Goal: Task Accomplishment & Management: Use online tool/utility

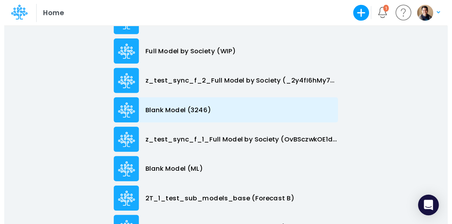
scroll to position [94, 0]
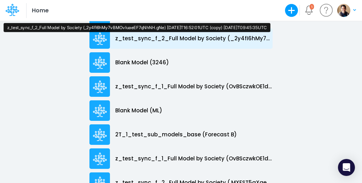
click at [186, 40] on p "z_test_sync_f_2_Full Model by Society (_2y4fI6hMy7vBMOvIuaeEF7qNhNH.gNe) [DATE]…" at bounding box center [193, 39] width 157 height 8
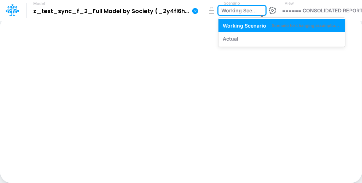
drag, startPoint x: 186, startPoint y: 40, endPoint x: 240, endPoint y: 12, distance: 59.8
click at [240, 12] on div "Working Scenario" at bounding box center [239, 11] width 36 height 9
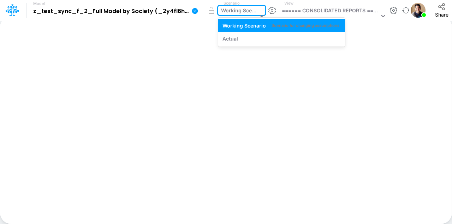
click at [227, 9] on div "Working Scenario" at bounding box center [239, 11] width 36 height 9
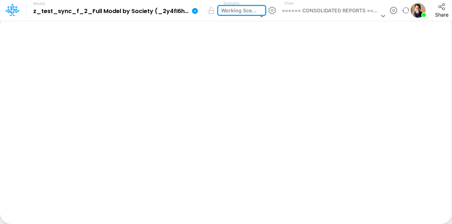
click at [227, 9] on div "Working Scenario" at bounding box center [239, 11] width 36 height 9
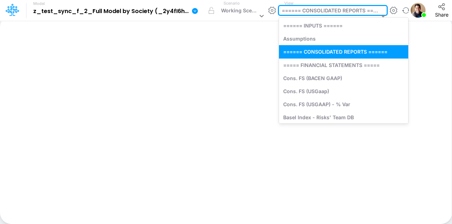
click at [312, 9] on div "====== CONSOLIDATED REPORTS ======" at bounding box center [330, 11] width 97 height 9
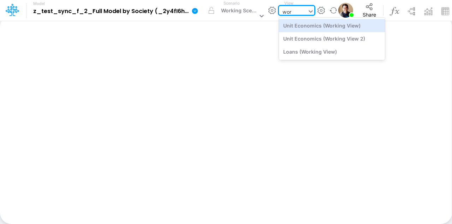
type input "work"
click at [321, 26] on div "Unit Economics (Working View)" at bounding box center [332, 25] width 106 height 13
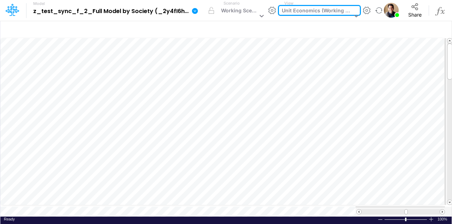
click at [348, 15] on div "option Unit Economics (Working View), selected. 0 results available. Select is …" at bounding box center [319, 10] width 81 height 9
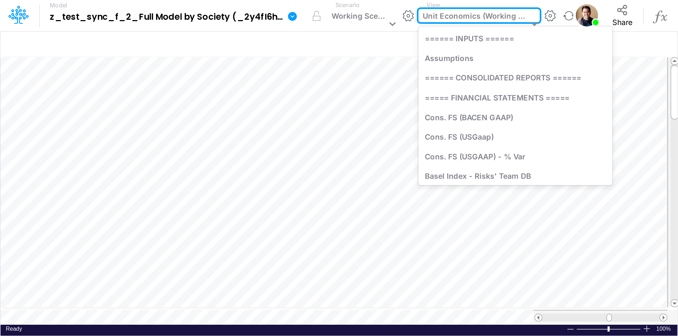
scroll to position [961, 0]
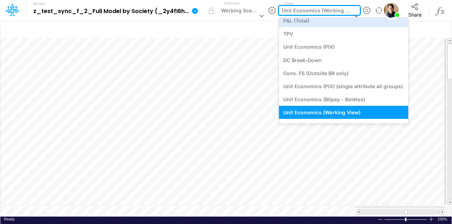
click at [347, 3] on div "View option Unit Economics (Working View), selected. option P&L (Total) focused…" at bounding box center [319, 10] width 81 height 20
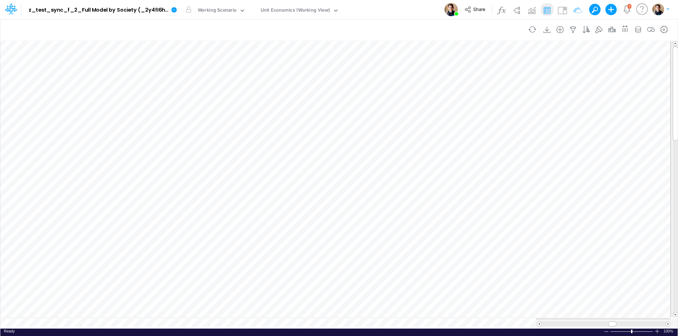
click at [361, 7] on div "Model z_test_sync_f_2_Full Model by Society (_2y4fI6hMy7vBMOvIuaeEF7qNhNH.gNe) …" at bounding box center [339, 9] width 610 height 19
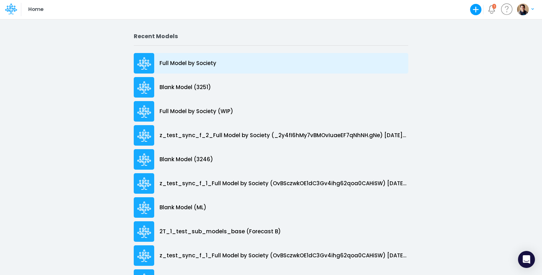
click at [175, 61] on p "Full Model by Society" at bounding box center [188, 63] width 57 height 8
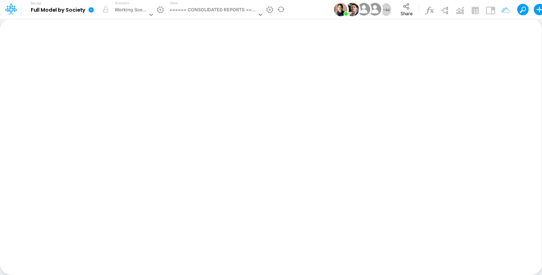
click at [93, 11] on icon at bounding box center [91, 10] width 6 height 6
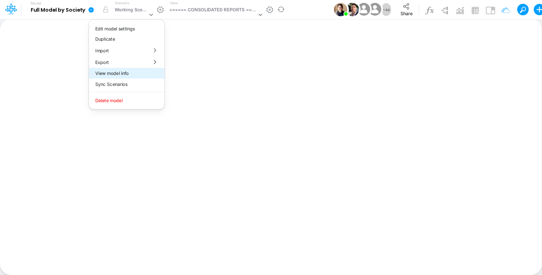
click at [141, 74] on button "View model info" at bounding box center [127, 73] width 76 height 11
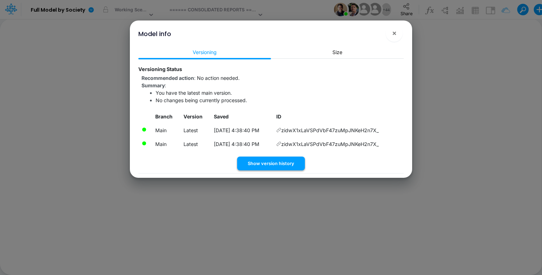
click at [275, 163] on button "Show version history" at bounding box center [271, 163] width 68 height 14
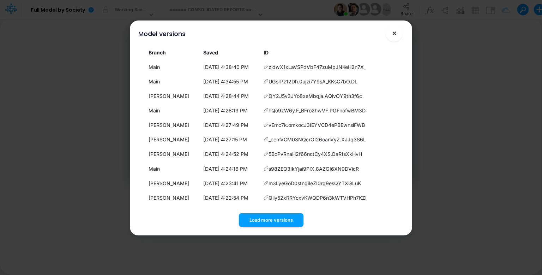
click at [401, 33] on button "×" at bounding box center [394, 33] width 17 height 17
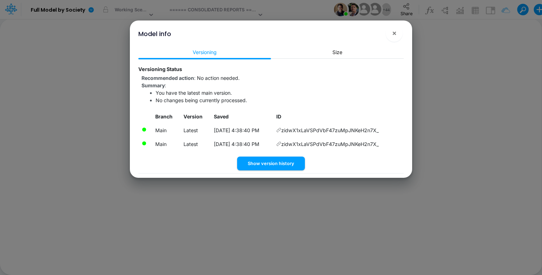
click at [401, 38] on div "Model info ×" at bounding box center [271, 32] width 277 height 24
click at [404, 34] on div "Model info ×" at bounding box center [271, 32] width 277 height 24
click at [399, 34] on button "×" at bounding box center [394, 33] width 17 height 17
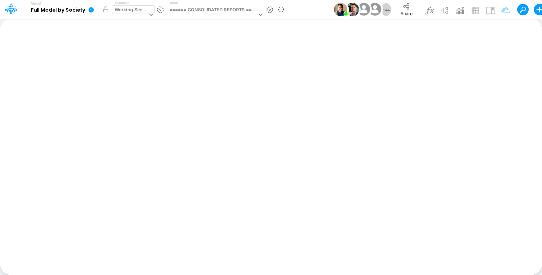
click at [135, 7] on div "Working Scenario" at bounding box center [131, 10] width 33 height 8
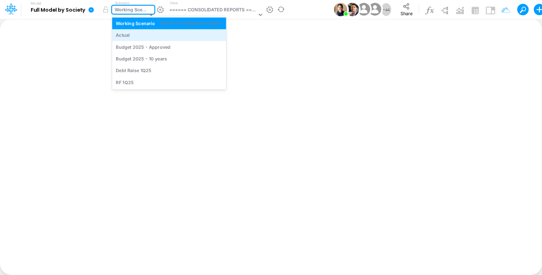
click at [135, 36] on div "Actual" at bounding box center [169, 35] width 107 height 7
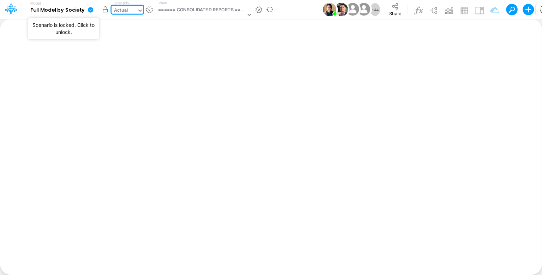
click at [105, 11] on button "button" at bounding box center [105, 9] width 13 height 13
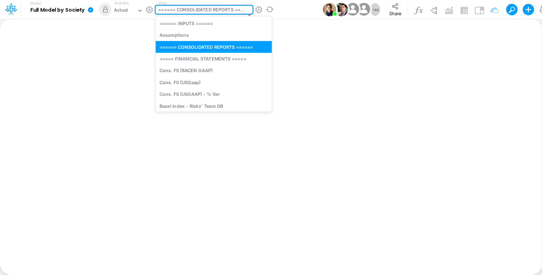
click at [224, 9] on div "====== CONSOLIDATED REPORTS ======" at bounding box center [202, 10] width 88 height 8
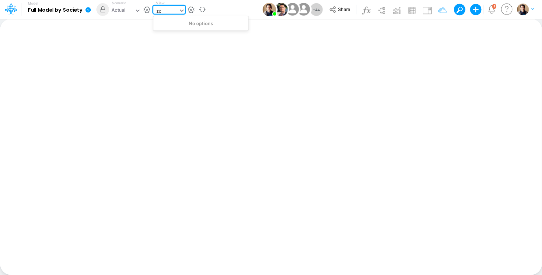
type input "z"
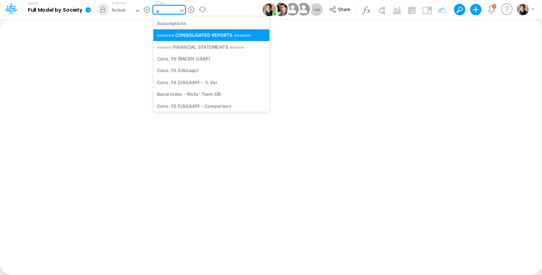
type input "ac"
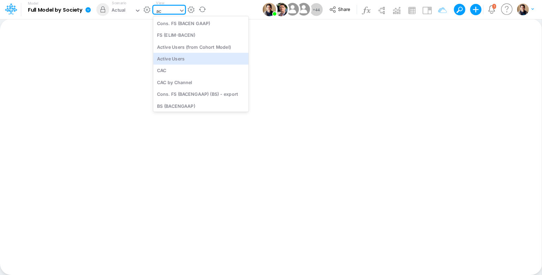
click at [201, 58] on div "Active Users" at bounding box center [200, 59] width 95 height 12
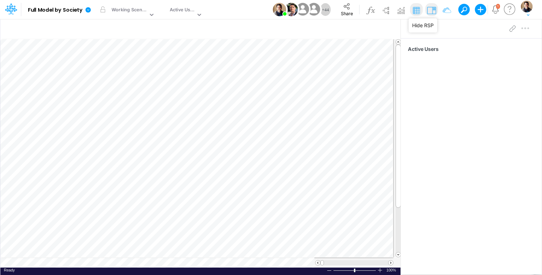
click at [435, 11] on img at bounding box center [431, 10] width 11 height 11
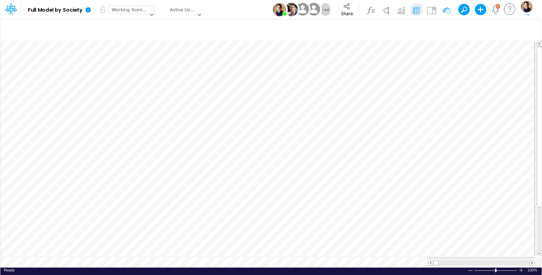
click at [136, 10] on div "Working Scenario" at bounding box center [130, 10] width 36 height 8
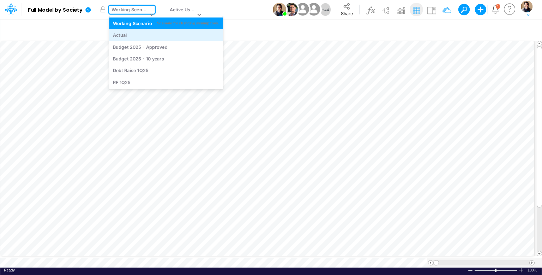
click at [133, 36] on div "Actual" at bounding box center [166, 35] width 107 height 7
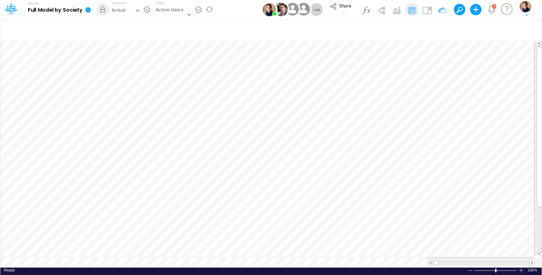
drag, startPoint x: 90, startPoint y: 8, endPoint x: 90, endPoint y: 12, distance: 4.3
click at [90, 8] on icon at bounding box center [87, 9] width 5 height 5
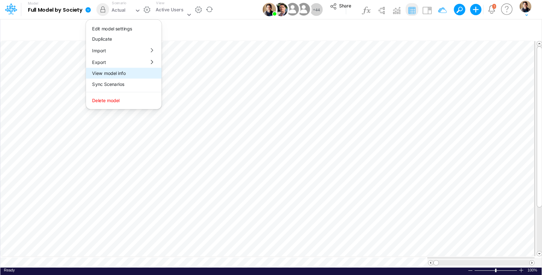
click at [108, 76] on button "View model info" at bounding box center [124, 73] width 76 height 11
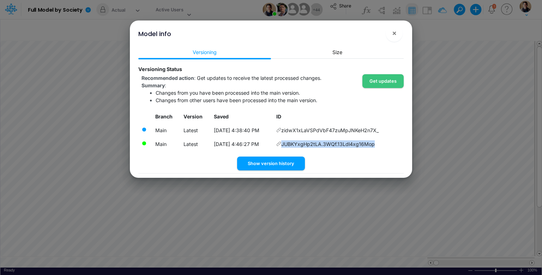
drag, startPoint x: 384, startPoint y: 143, endPoint x: 377, endPoint y: 143, distance: 7.1
click at [377, 143] on td "JUBKYxgHp2tLA.3WQf.13Ldl4xg16Mop" at bounding box center [338, 144] width 131 height 14
click at [395, 32] on span "×" at bounding box center [394, 33] width 5 height 8
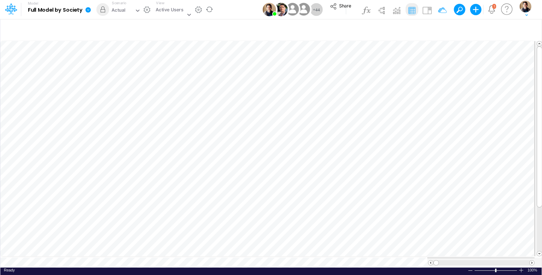
click at [89, 10] on icon at bounding box center [87, 9] width 5 height 5
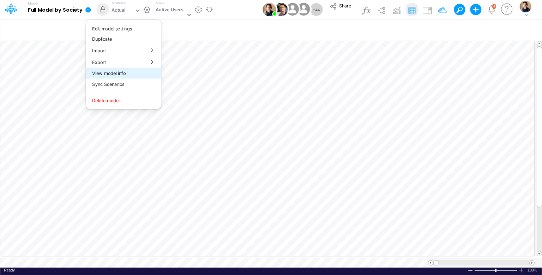
click at [121, 72] on button "View model info" at bounding box center [124, 73] width 76 height 11
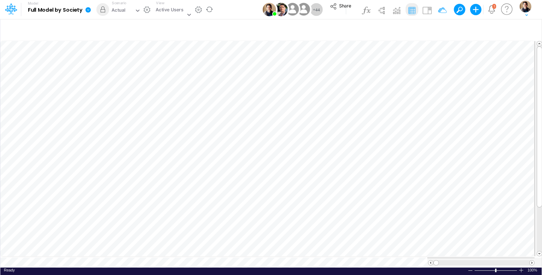
click at [121, 72] on div "Model info × Versioning Size Versioning Status Branch Version Saved ID Latest z…" at bounding box center [271, 137] width 542 height 275
click at [87, 10] on icon at bounding box center [87, 9] width 5 height 5
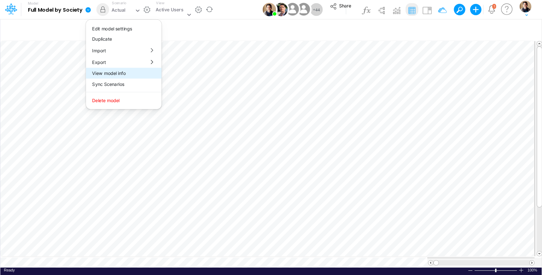
click at [125, 75] on button "View model info" at bounding box center [124, 73] width 76 height 11
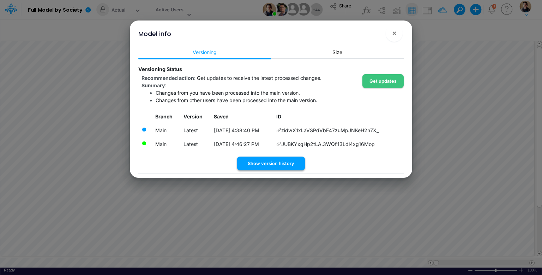
click at [289, 162] on button "Show version history" at bounding box center [271, 163] width 68 height 14
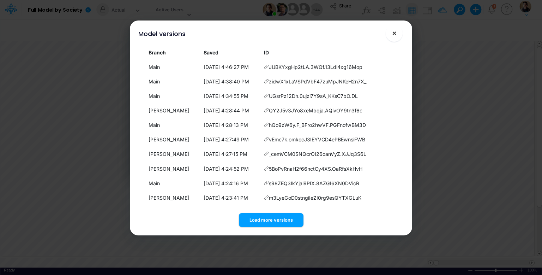
click at [396, 34] on span "×" at bounding box center [394, 33] width 5 height 8
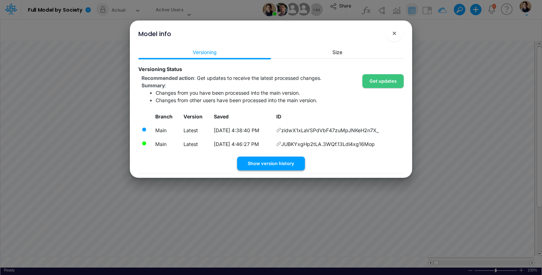
click at [264, 163] on button "Show version history" at bounding box center [271, 163] width 68 height 14
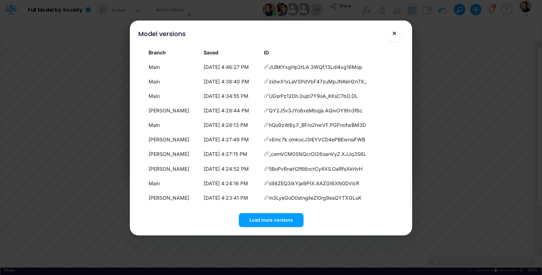
click at [396, 33] on span "×" at bounding box center [394, 33] width 5 height 8
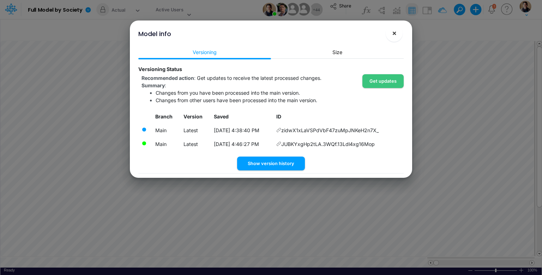
click at [392, 33] on span "×" at bounding box center [394, 33] width 5 height 8
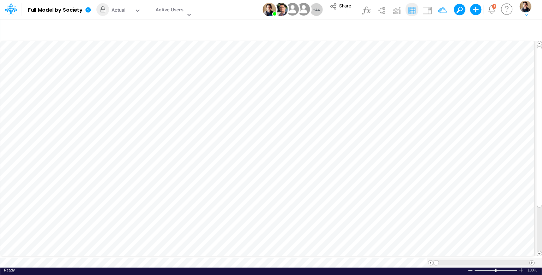
click at [227, 7] on div "Model Full Model by Society Edit model settings Duplicate Import QuickBooks Qui…" at bounding box center [271, 9] width 488 height 19
drag, startPoint x: 117, startPoint y: 9, endPoint x: 122, endPoint y: 12, distance: 6.4
click at [117, 9] on div "Actual" at bounding box center [119, 11] width 14 height 8
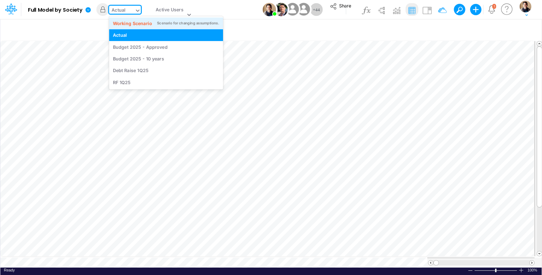
click at [133, 22] on div "Working Scenario" at bounding box center [132, 23] width 39 height 7
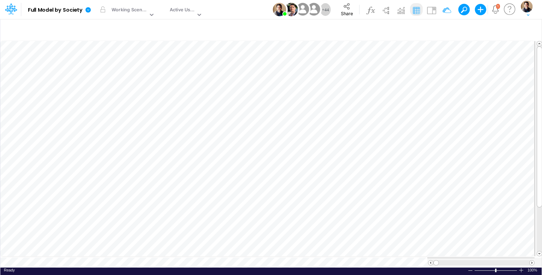
click at [236, 9] on div "Model Full Model by Society Edit model settings Duplicate Import QuickBooks Qui…" at bounding box center [271, 9] width 488 height 19
click at [89, 11] on icon at bounding box center [87, 9] width 5 height 5
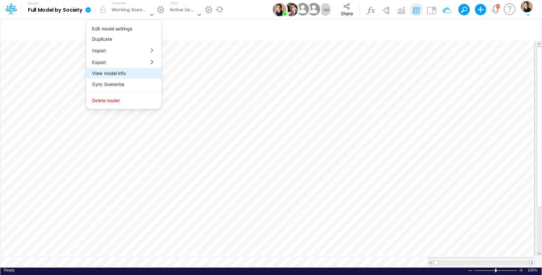
click at [123, 74] on button "View model info" at bounding box center [124, 73] width 76 height 11
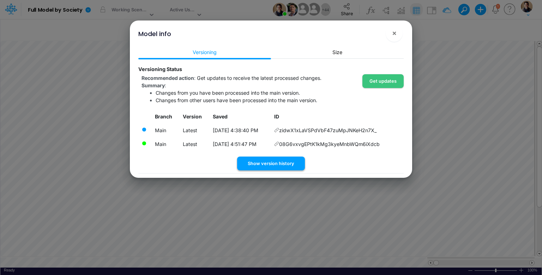
click at [286, 163] on button "Show version history" at bounding box center [271, 163] width 68 height 14
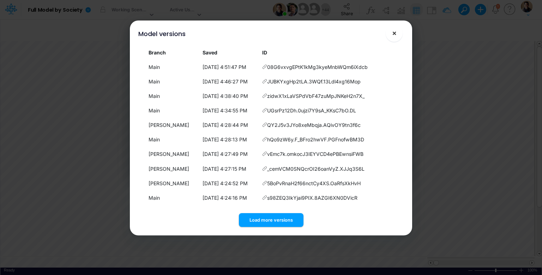
click at [400, 32] on button "×" at bounding box center [394, 33] width 17 height 17
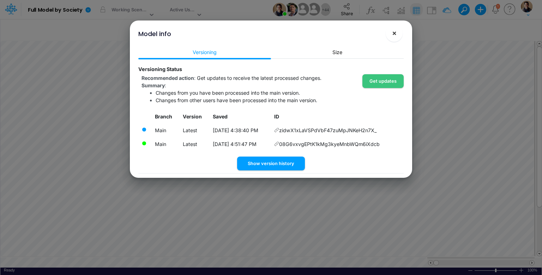
click at [397, 34] on button "×" at bounding box center [394, 33] width 17 height 17
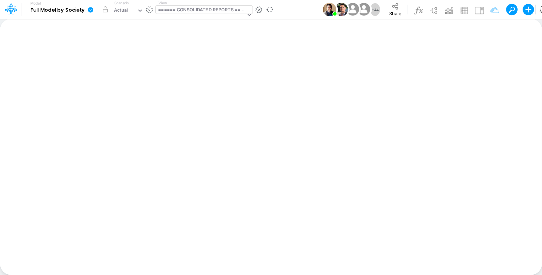
click at [188, 8] on div "====== CONSOLIDATED REPORTS ======" at bounding box center [202, 10] width 88 height 8
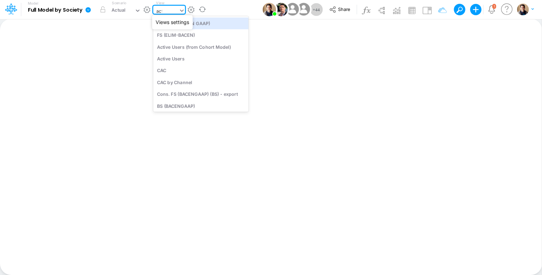
type input "acti"
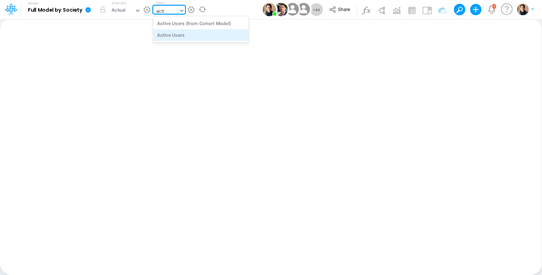
click at [204, 38] on div "Active Users" at bounding box center [200, 35] width 95 height 12
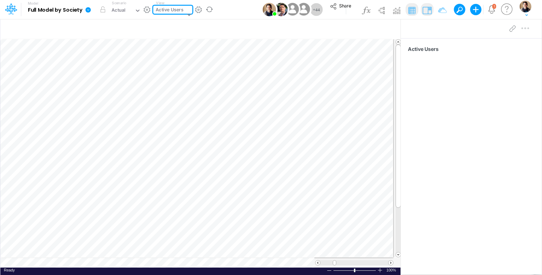
click at [89, 9] on icon at bounding box center [87, 9] width 5 height 5
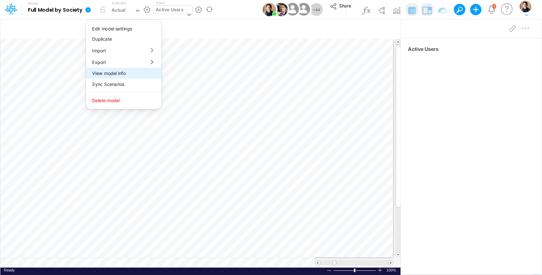
click at [118, 71] on button "View model info" at bounding box center [124, 73] width 76 height 11
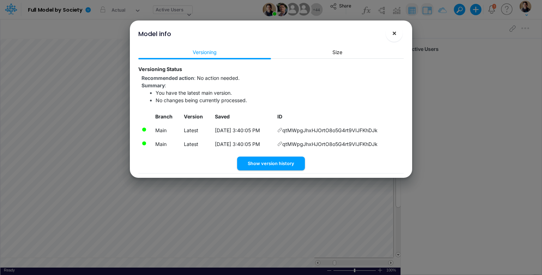
click at [393, 33] on span "×" at bounding box center [394, 33] width 5 height 8
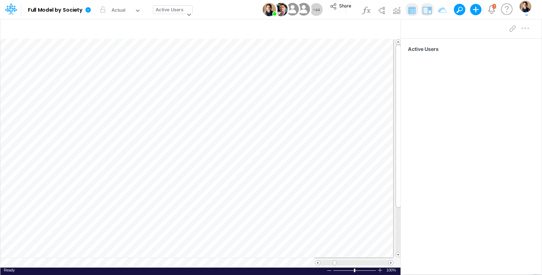
click at [459, 11] on button at bounding box center [457, 9] width 6 height 6
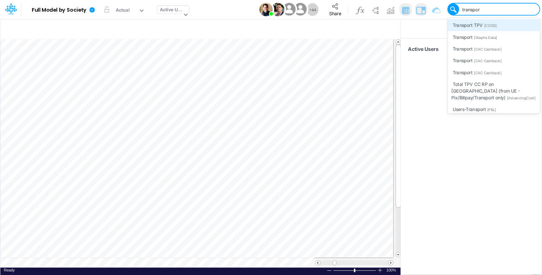
type input "transport"
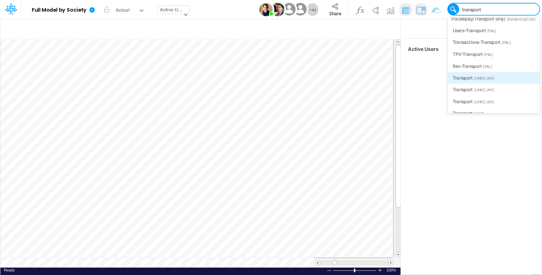
scroll to position [141, 0]
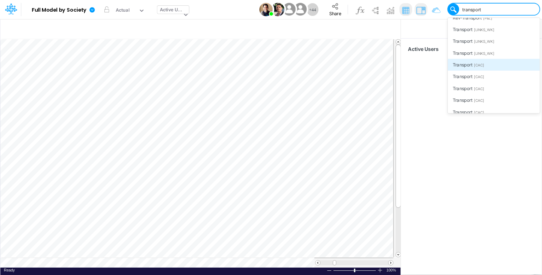
click at [501, 70] on div "Transport [CAC]" at bounding box center [494, 65] width 92 height 12
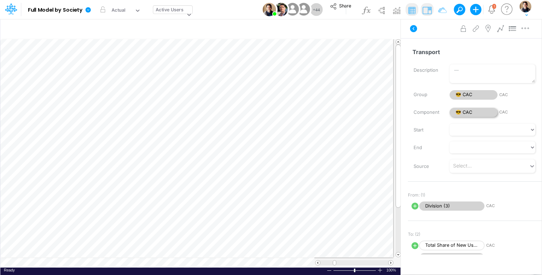
click at [472, 111] on span "😎 CAC" at bounding box center [474, 113] width 48 height 10
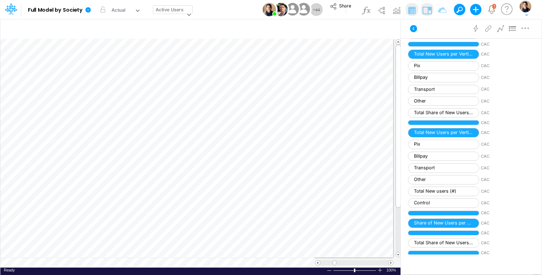
scroll to position [777, 0]
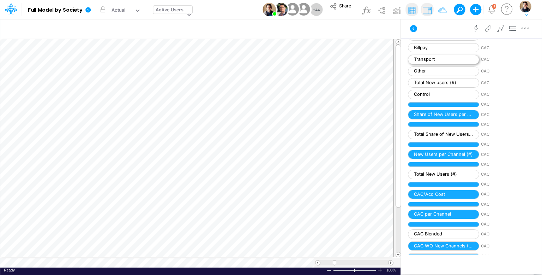
click at [442, 55] on span "Transport" at bounding box center [443, 60] width 71 height 10
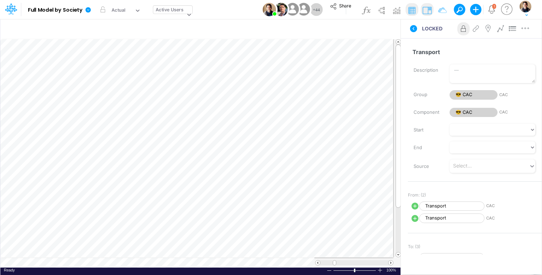
click at [459, 7] on button at bounding box center [457, 9] width 6 height 6
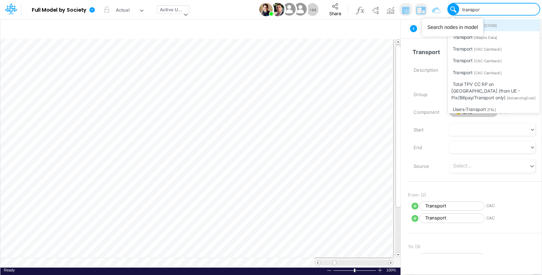
type input "transport"
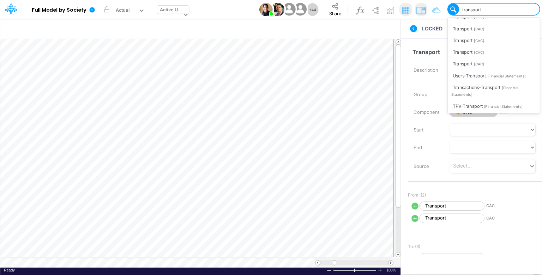
scroll to position [151, 0]
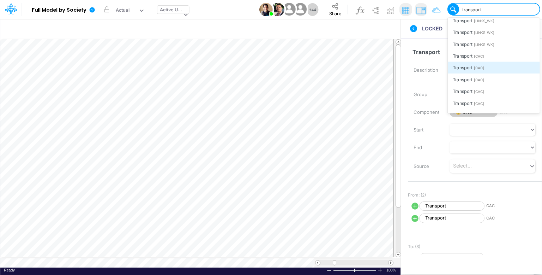
click at [503, 67] on div "Transport [CAC]" at bounding box center [494, 68] width 92 height 12
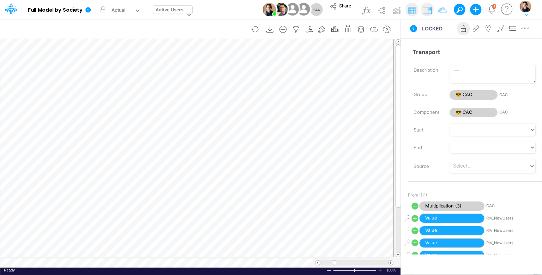
scroll to position [3, 1]
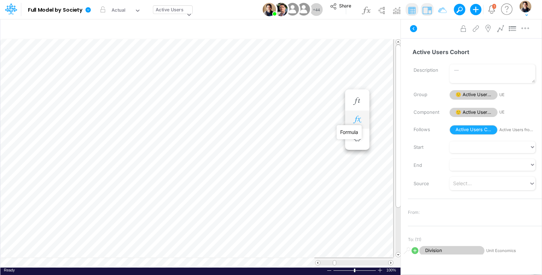
click at [357, 116] on icon "button" at bounding box center [357, 119] width 11 height 7
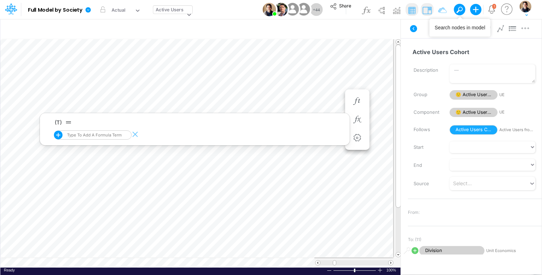
click at [463, 10] on span at bounding box center [460, 10] width 10 height 10
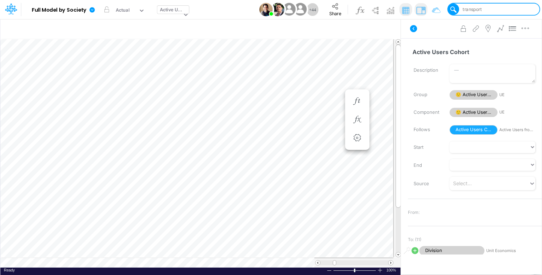
click at [501, 11] on div "transport" at bounding box center [497, 9] width 83 height 11
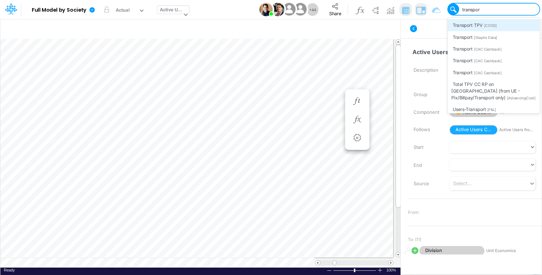
type input "transport"
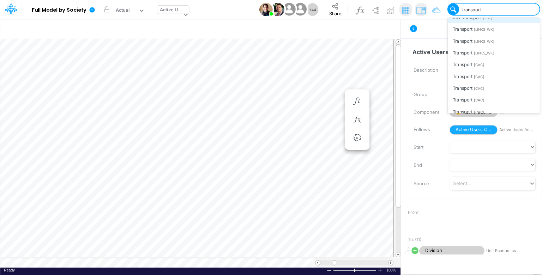
scroll to position [141, 0]
click at [501, 80] on div "Transport [CAC]" at bounding box center [494, 77] width 92 height 12
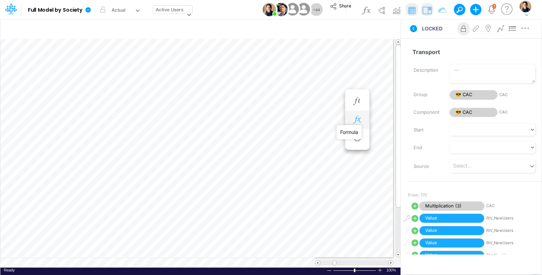
click at [360, 121] on icon "button" at bounding box center [357, 119] width 11 height 7
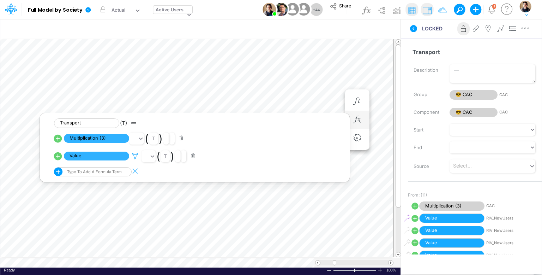
click at [135, 156] on icon at bounding box center [135, 155] width 11 height 7
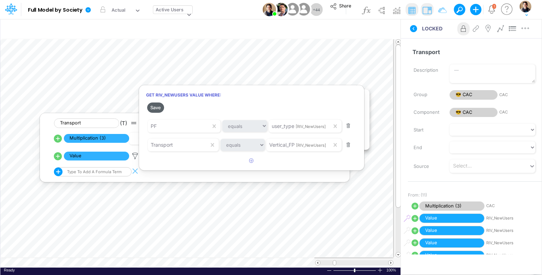
click at [160, 108] on button "Save" at bounding box center [155, 107] width 17 height 10
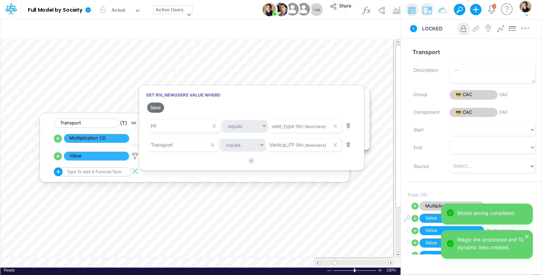
click at [95, 157] on div at bounding box center [271, 139] width 542 height 271
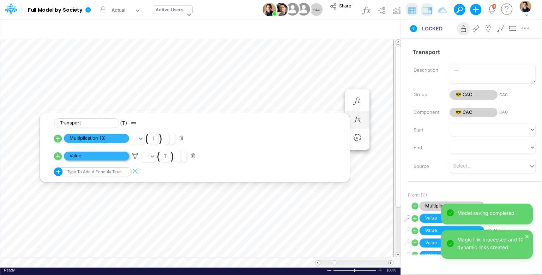
click at [97, 156] on span "Value" at bounding box center [96, 155] width 65 height 9
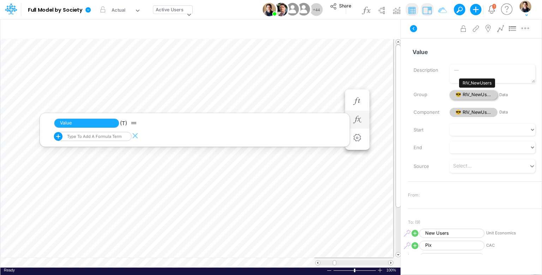
click at [480, 97] on span "😎 RIV_NewUsers" at bounding box center [474, 95] width 48 height 10
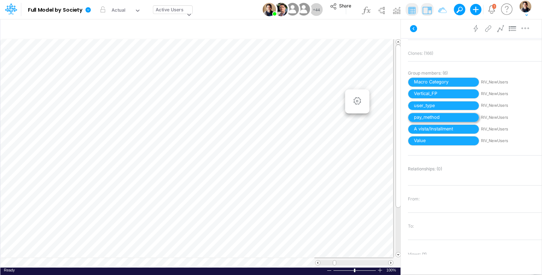
scroll to position [106, 0]
click at [446, 138] on span "Value" at bounding box center [443, 141] width 71 height 10
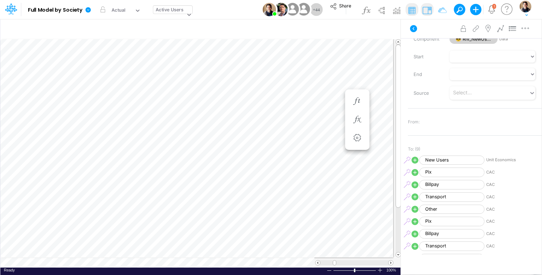
scroll to position [106, 0]
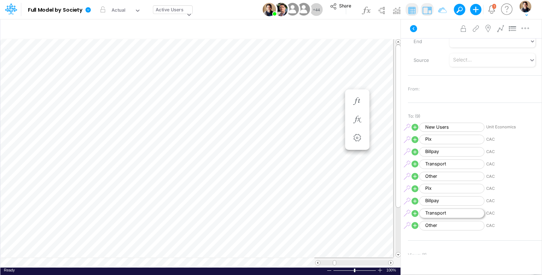
click at [448, 211] on span "Transport" at bounding box center [451, 213] width 65 height 10
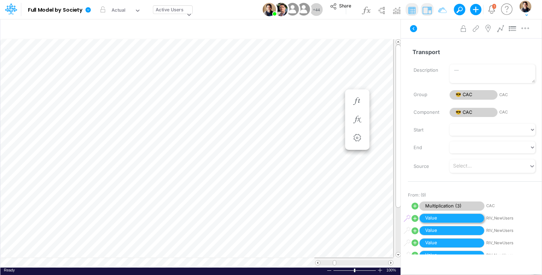
scroll to position [106, 0]
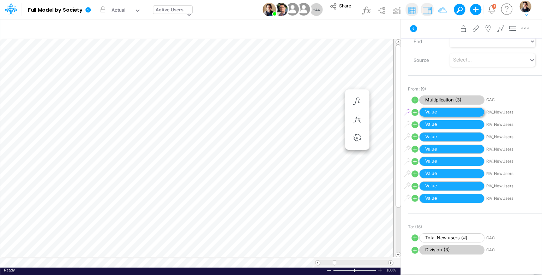
click at [454, 114] on span "Value" at bounding box center [451, 112] width 65 height 10
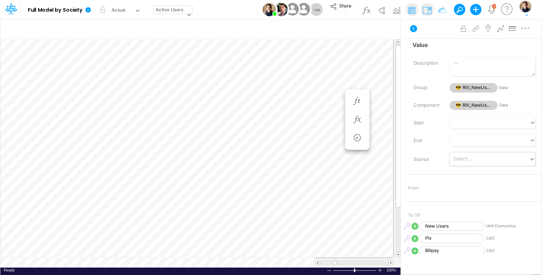
scroll to position [113, 0]
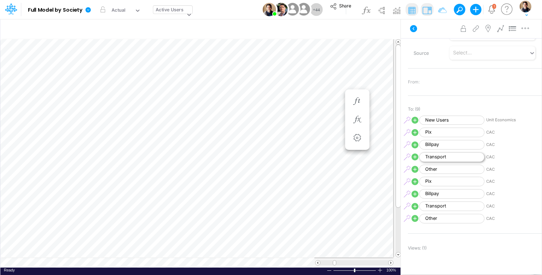
click at [458, 155] on span "Transport" at bounding box center [451, 157] width 65 height 10
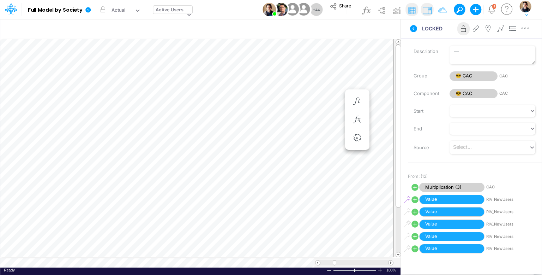
scroll to position [35, 0]
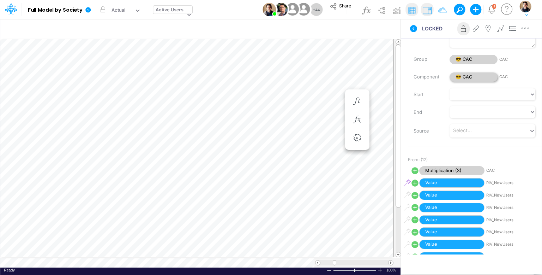
click at [475, 80] on span "😎 CAC" at bounding box center [474, 77] width 48 height 10
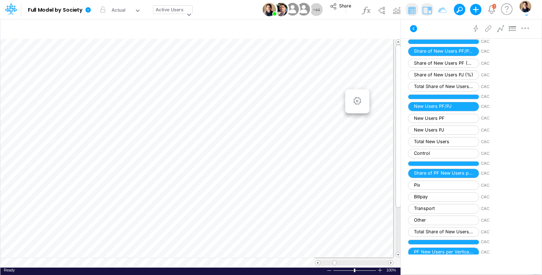
scroll to position [318, 0]
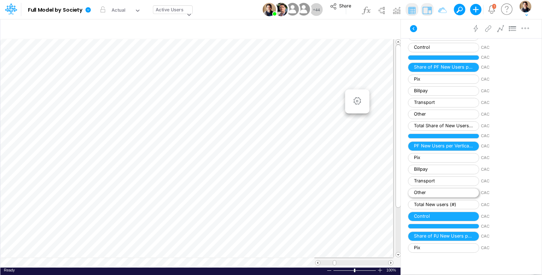
click at [445, 190] on span "Other" at bounding box center [443, 193] width 71 height 10
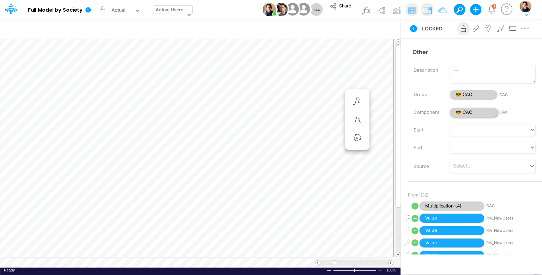
click at [469, 114] on span "😎 CAC" at bounding box center [474, 113] width 48 height 10
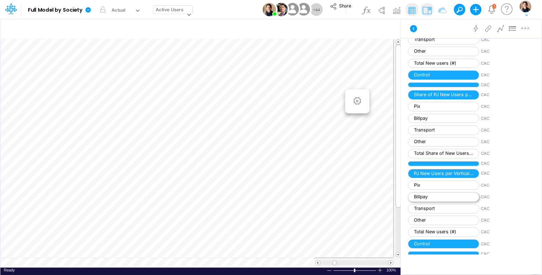
scroll to position [671, 0]
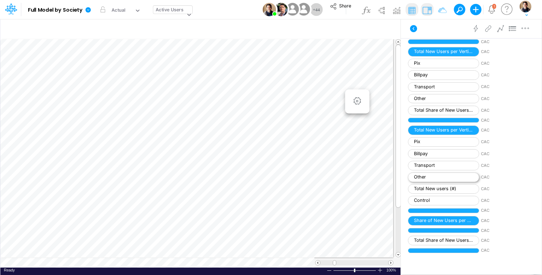
click at [460, 172] on span "Other" at bounding box center [443, 177] width 71 height 10
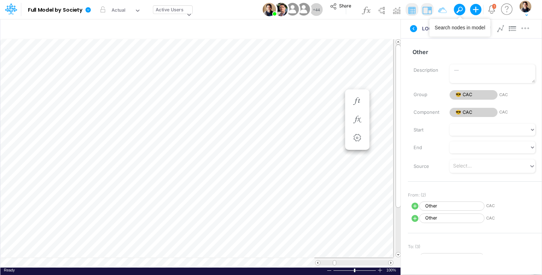
click at [458, 10] on button at bounding box center [457, 9] width 6 height 6
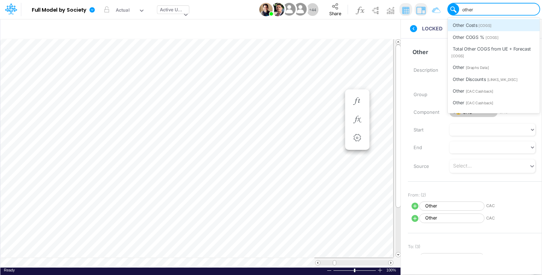
type input "other"
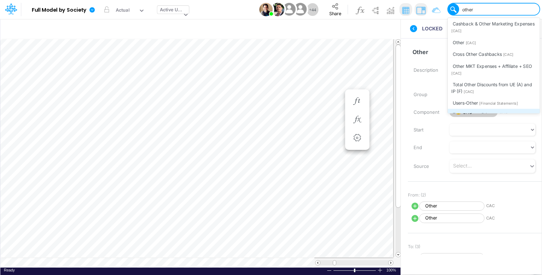
scroll to position [650, 0]
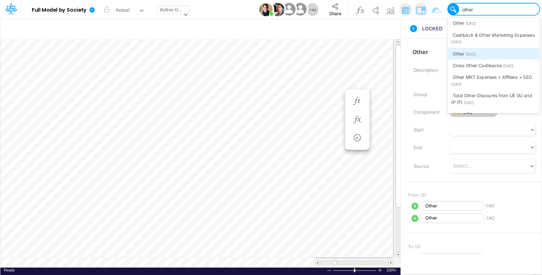
click at [483, 59] on div "Other [CAC]" at bounding box center [494, 54] width 92 height 12
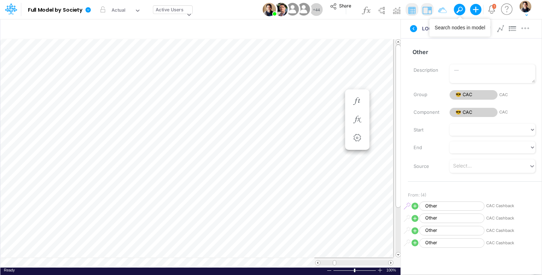
click at [459, 10] on button at bounding box center [457, 9] width 6 height 6
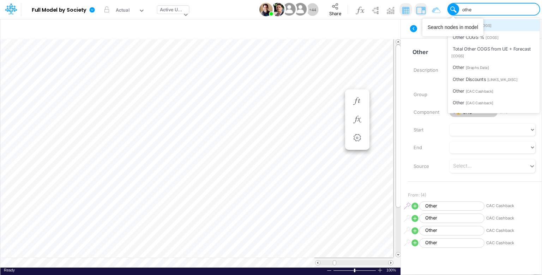
type input "other"
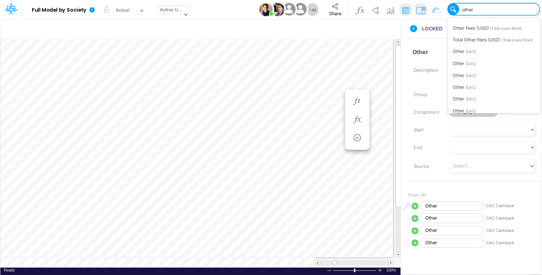
scroll to position [530, 0]
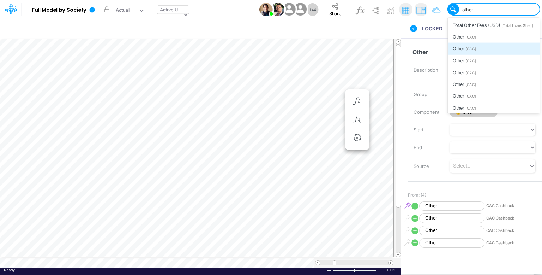
click at [489, 54] on div "Other [CAC]" at bounding box center [494, 49] width 92 height 12
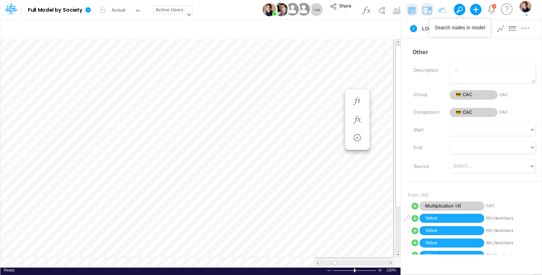
click at [459, 13] on span at bounding box center [460, 10] width 10 height 10
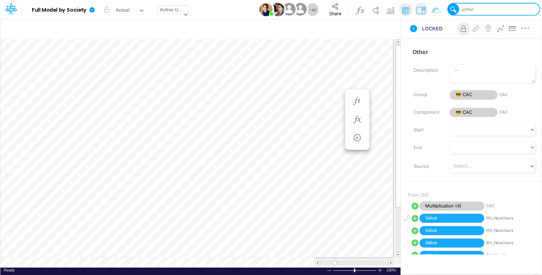
type input "other"
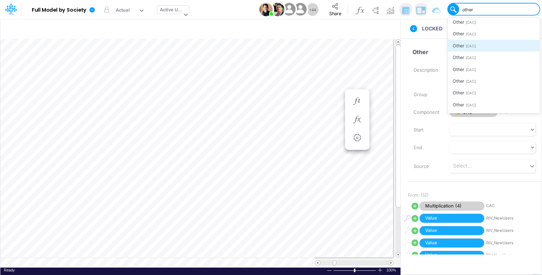
scroll to position [530, 0]
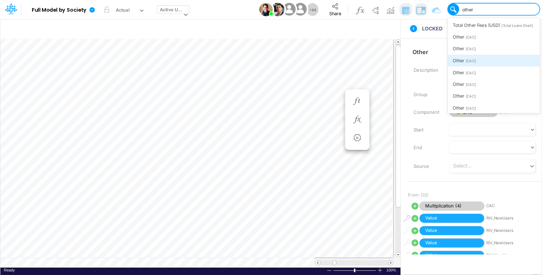
click at [482, 66] on div "Other [CAC]" at bounding box center [494, 60] width 92 height 12
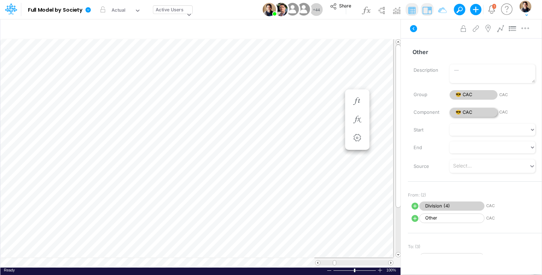
click at [466, 111] on span "😎 CAC" at bounding box center [474, 113] width 48 height 10
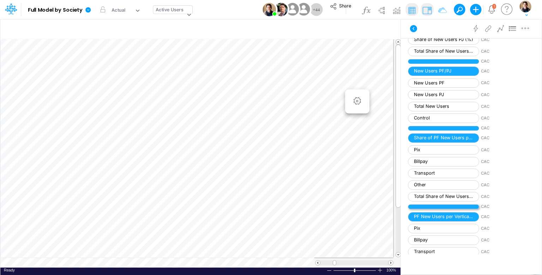
scroll to position [282, 0]
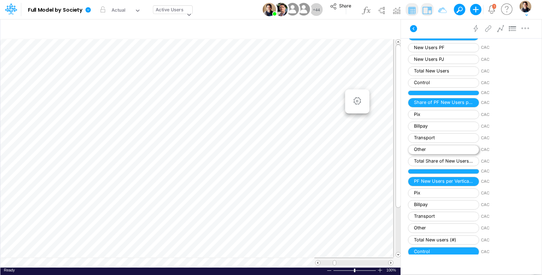
click at [448, 146] on span "Other" at bounding box center [443, 150] width 71 height 10
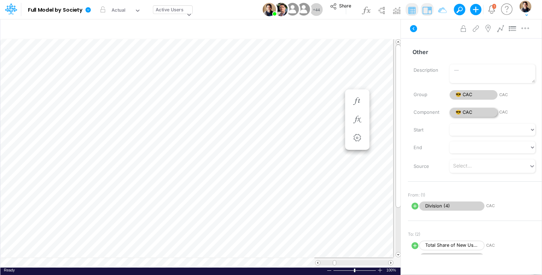
click at [469, 113] on span "😎 CAC" at bounding box center [474, 113] width 48 height 10
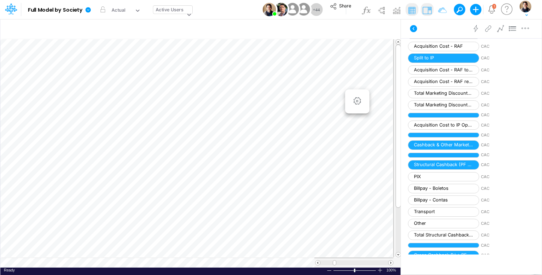
scroll to position [3, 1]
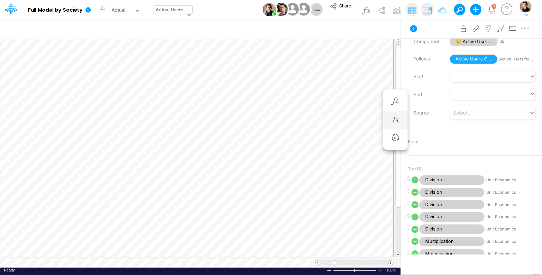
scroll to position [3, 1]
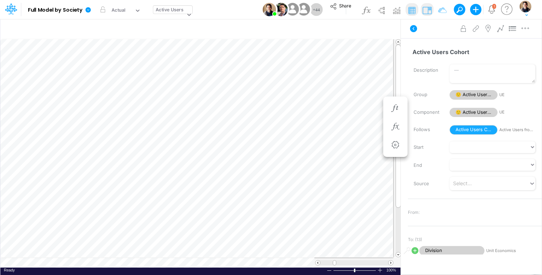
click at [460, 8] on button at bounding box center [457, 9] width 6 height 6
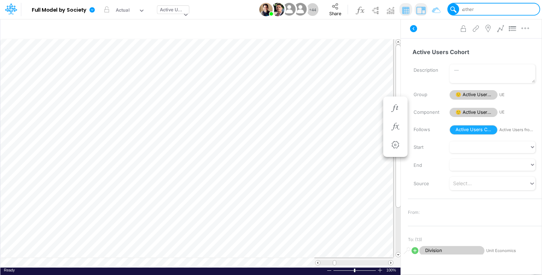
type input "other"
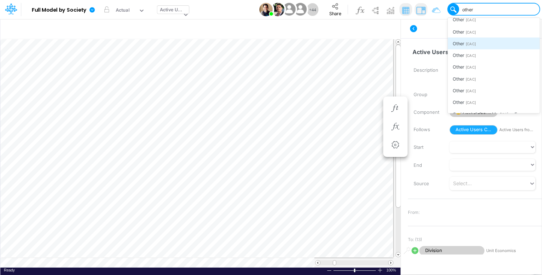
scroll to position [600, 0]
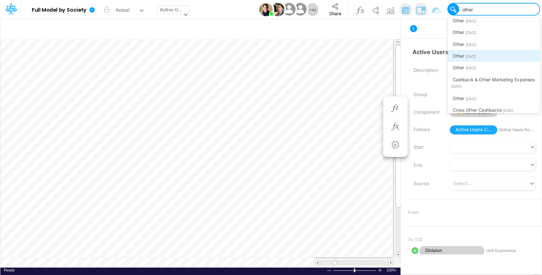
click at [486, 61] on div "Other [CAC]" at bounding box center [494, 56] width 92 height 12
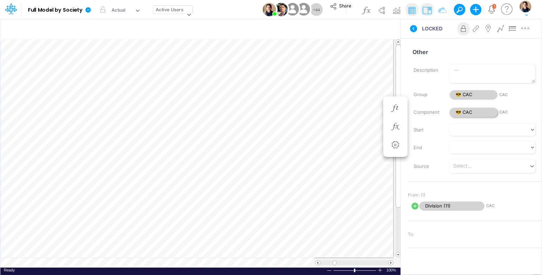
click at [478, 111] on span "😎 CAC" at bounding box center [474, 113] width 48 height 10
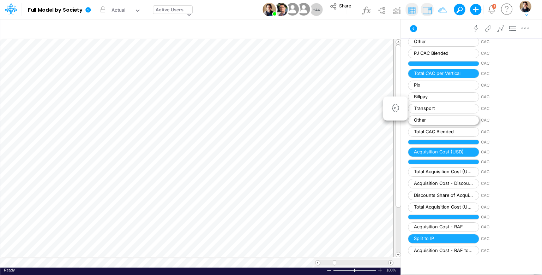
scroll to position [1180, 0]
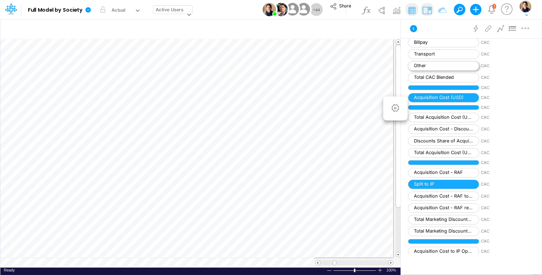
click at [454, 61] on span "Other" at bounding box center [443, 66] width 71 height 10
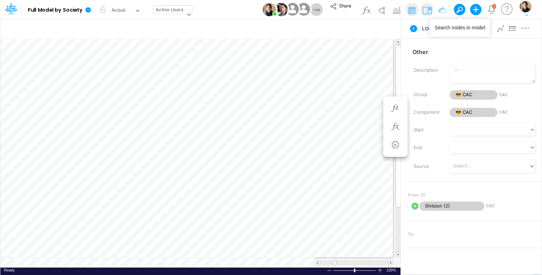
click at [460, 10] on button at bounding box center [457, 9] width 6 height 6
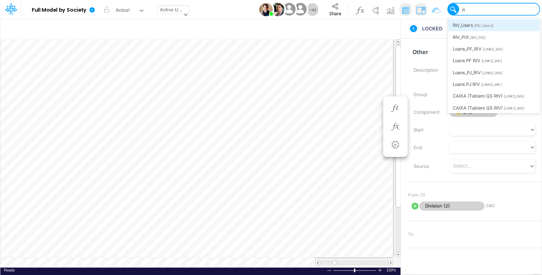
type input "riv"
click at [504, 26] on div "RIV_Users [RIV_Users]" at bounding box center [494, 25] width 92 height 12
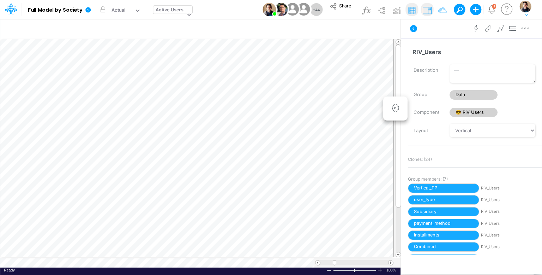
click at [485, 113] on span "😎 RIV_Users" at bounding box center [474, 113] width 48 height 10
click at [470, 111] on span "😎 RIV_Users" at bounding box center [474, 113] width 48 height 10
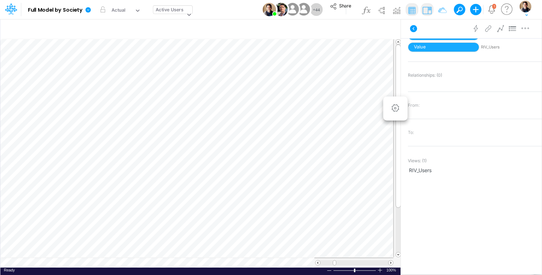
scroll to position [106, 0]
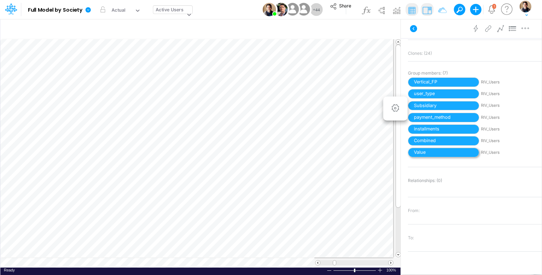
click at [466, 151] on span "Value" at bounding box center [443, 153] width 71 height 10
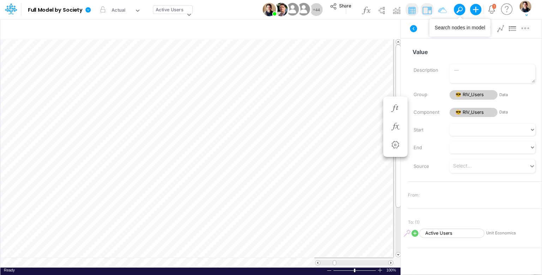
click at [462, 8] on span at bounding box center [460, 10] width 10 height 10
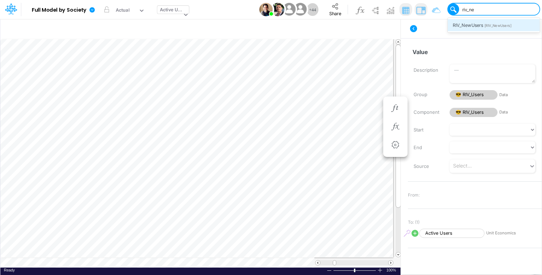
type input "riv_new"
click at [485, 26] on span "[RIV_NewUsers]" at bounding box center [498, 25] width 27 height 5
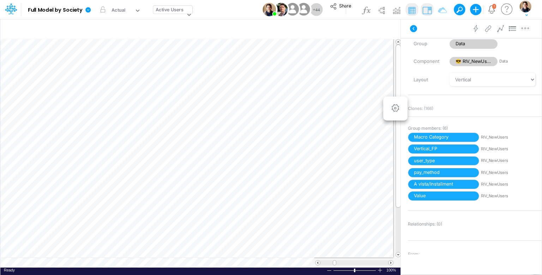
scroll to position [35, 0]
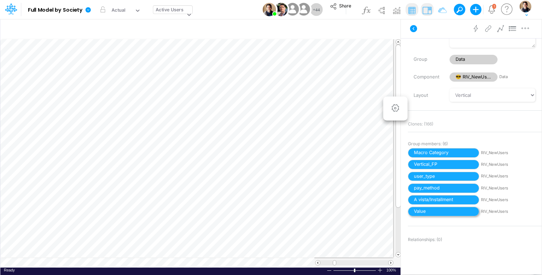
click at [453, 211] on span "Value" at bounding box center [443, 212] width 71 height 10
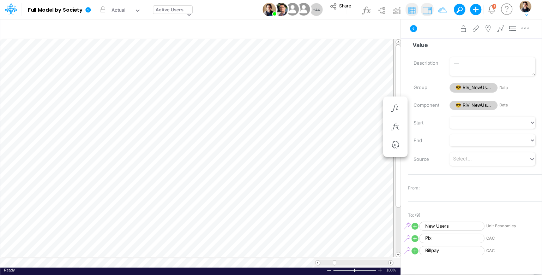
scroll to position [113, 0]
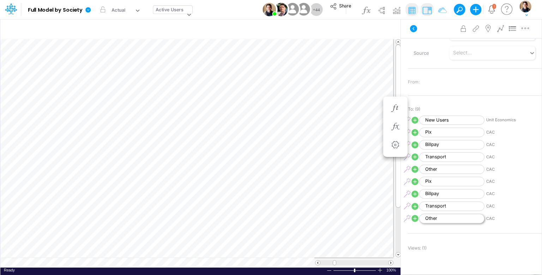
click at [448, 215] on span "Other" at bounding box center [451, 219] width 65 height 10
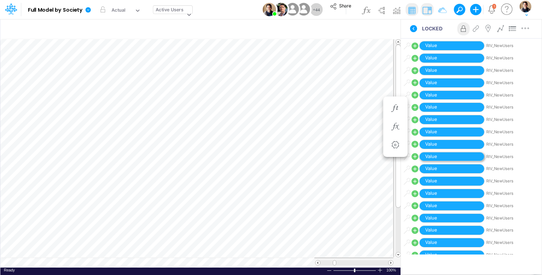
scroll to position [206, 0]
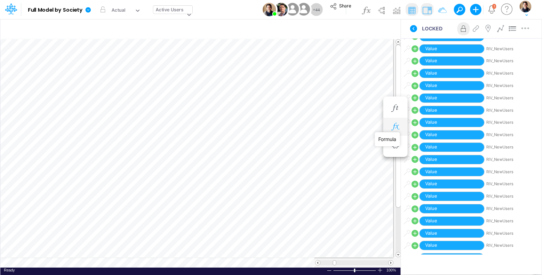
click at [394, 127] on icon "button" at bounding box center [395, 126] width 11 height 7
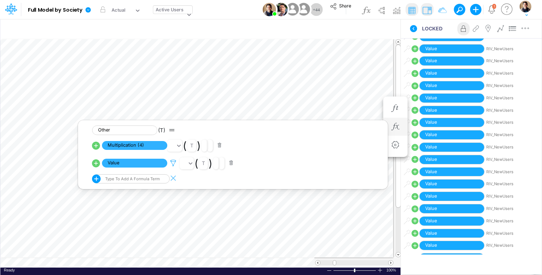
click at [171, 161] on icon at bounding box center [173, 162] width 11 height 7
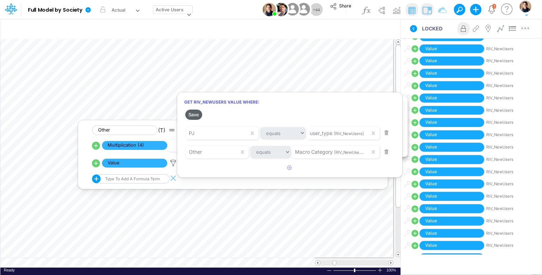
click at [194, 114] on button "Save" at bounding box center [193, 114] width 17 height 10
click at [90, 10] on div at bounding box center [271, 139] width 542 height 271
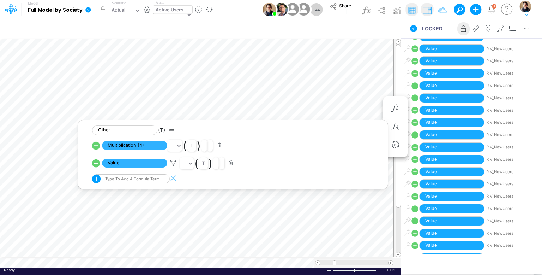
click at [86, 11] on icon at bounding box center [87, 9] width 5 height 5
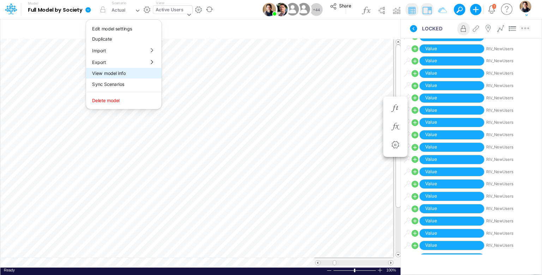
click at [122, 69] on button "View model info" at bounding box center [124, 73] width 76 height 11
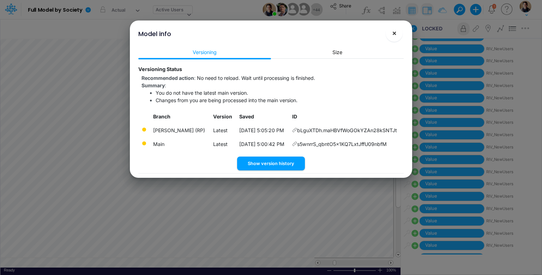
click at [394, 33] on span "×" at bounding box center [394, 33] width 5 height 8
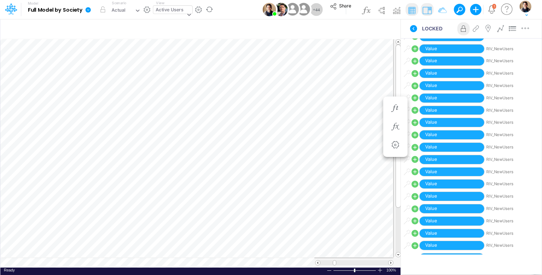
click at [89, 11] on icon at bounding box center [87, 9] width 5 height 5
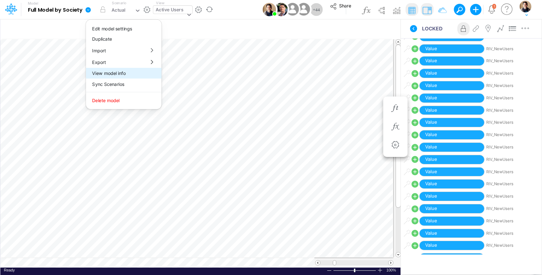
click at [123, 72] on button "View model info" at bounding box center [124, 73] width 76 height 11
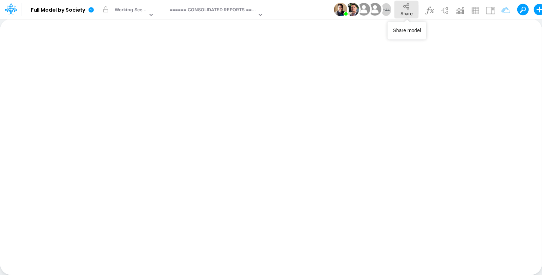
click at [406, 8] on icon at bounding box center [407, 6] width 8 height 8
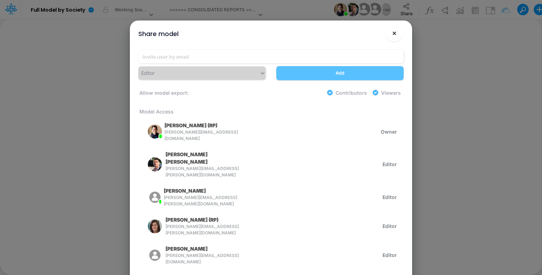
click at [399, 34] on button "×" at bounding box center [394, 33] width 17 height 17
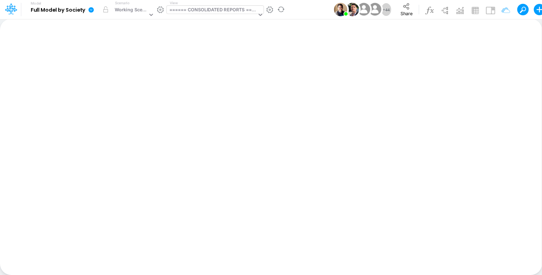
click at [214, 12] on div "====== CONSOLIDATED REPORTS ======" at bounding box center [213, 10] width 88 height 8
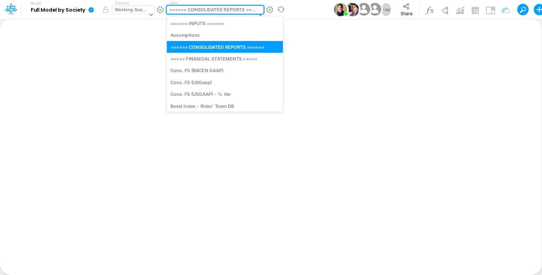
click at [127, 12] on div "Working Scenario" at bounding box center [131, 10] width 33 height 8
click at [221, 12] on div "====== CONSOLIDATED REPORTS ======" at bounding box center [213, 10] width 88 height 8
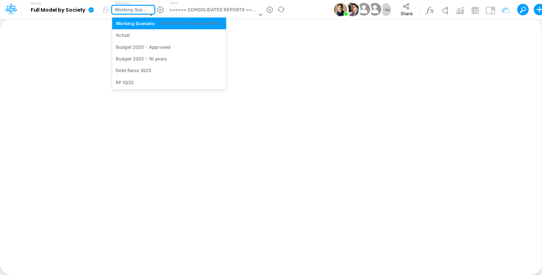
click at [129, 13] on div "Working Scenario" at bounding box center [131, 10] width 33 height 8
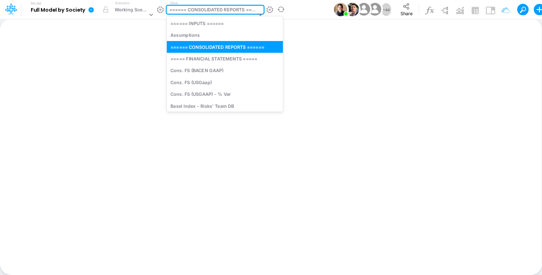
click at [193, 7] on div "====== CONSOLIDATED REPORTS ======" at bounding box center [213, 10] width 88 height 8
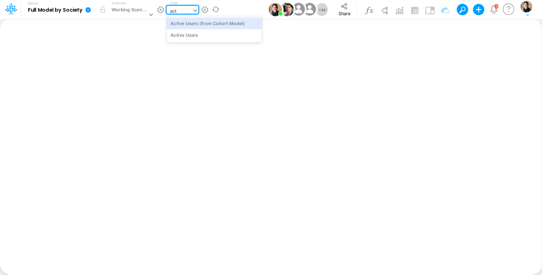
type input "acti"
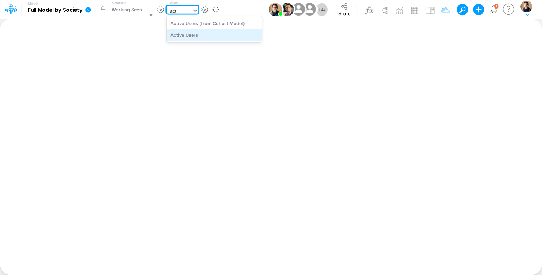
click at [219, 32] on div "Active Users" at bounding box center [214, 35] width 95 height 12
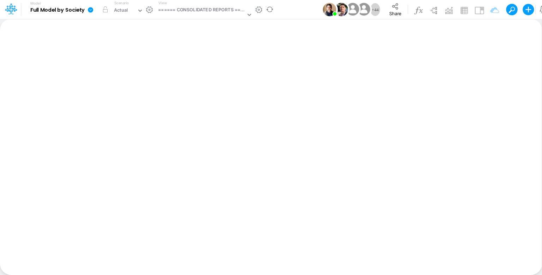
click at [89, 9] on icon at bounding box center [90, 9] width 5 height 5
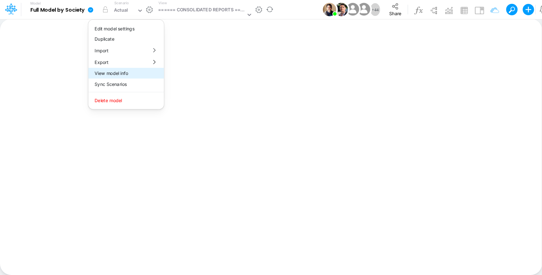
click at [108, 75] on button "View model info" at bounding box center [126, 73] width 76 height 11
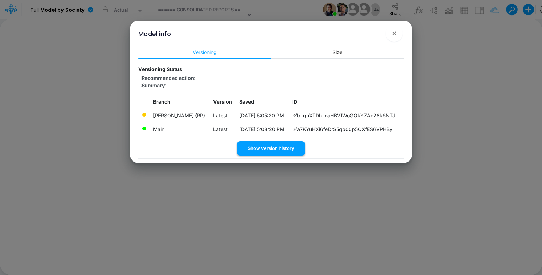
click at [277, 150] on button "Show version history" at bounding box center [271, 148] width 68 height 14
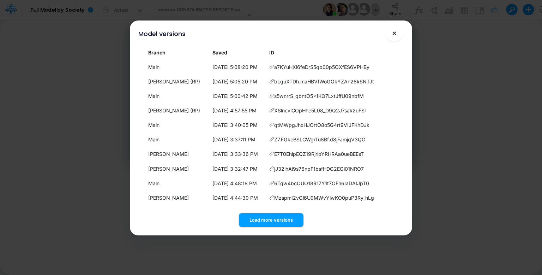
click at [397, 34] on button "×" at bounding box center [394, 33] width 17 height 17
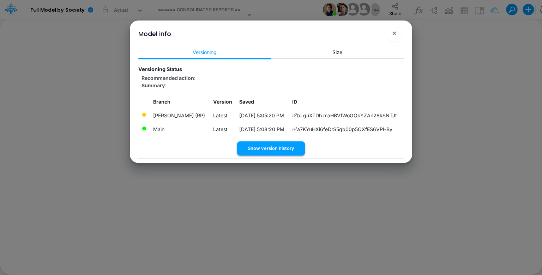
click at [283, 146] on button "Show version history" at bounding box center [271, 148] width 68 height 14
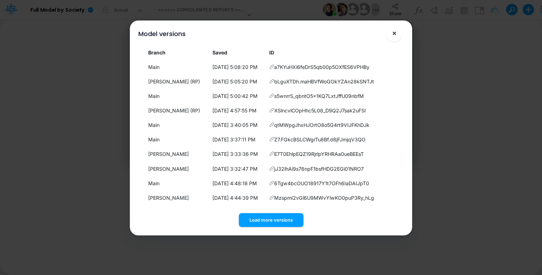
click at [395, 34] on span "×" at bounding box center [394, 33] width 5 height 8
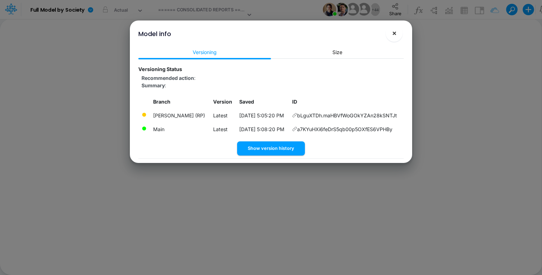
drag, startPoint x: 394, startPoint y: 35, endPoint x: 382, endPoint y: 36, distance: 12.4
click at [394, 35] on span "×" at bounding box center [394, 33] width 5 height 8
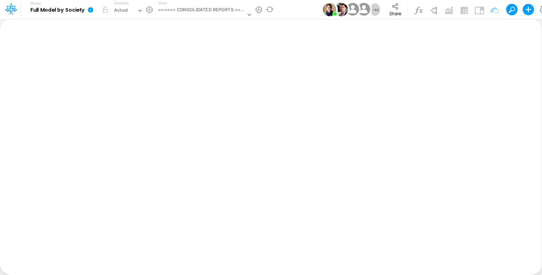
click at [92, 11] on icon at bounding box center [90, 9] width 5 height 5
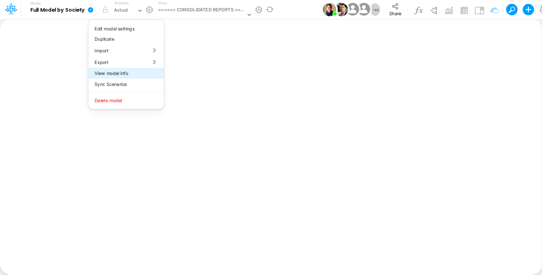
click at [119, 74] on button "View model info" at bounding box center [126, 73] width 76 height 11
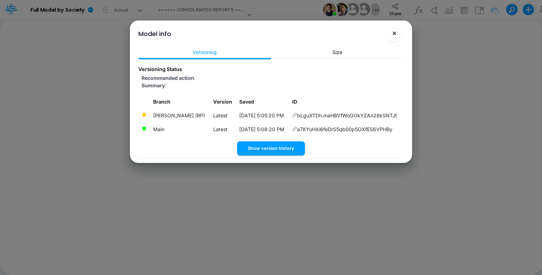
click at [391, 35] on button "×" at bounding box center [394, 33] width 17 height 17
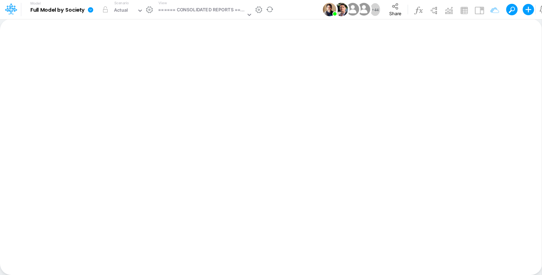
click at [90, 11] on icon at bounding box center [90, 9] width 5 height 5
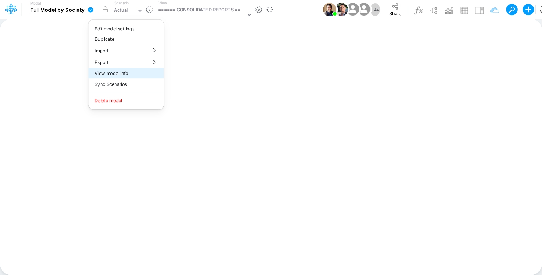
click at [125, 71] on button "View model info" at bounding box center [126, 73] width 76 height 11
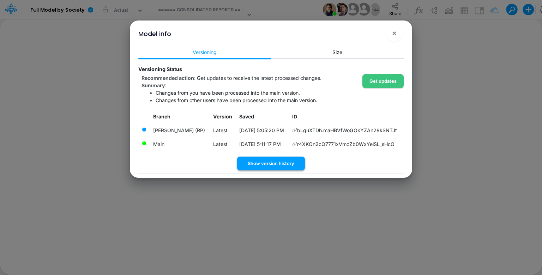
click at [289, 163] on button "Show version history" at bounding box center [271, 163] width 68 height 14
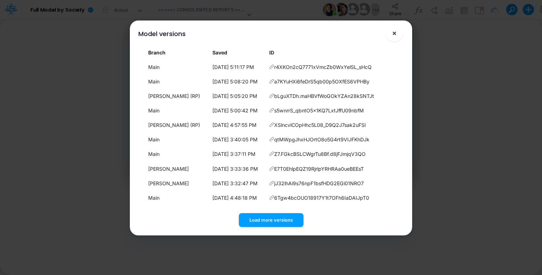
click at [397, 34] on button "×" at bounding box center [394, 33] width 17 height 17
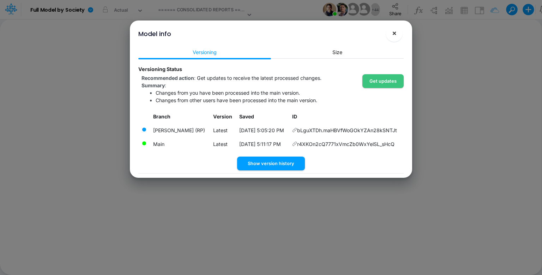
click at [397, 34] on button "×" at bounding box center [394, 33] width 17 height 17
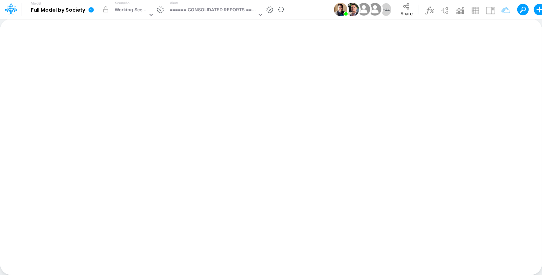
click at [92, 10] on icon at bounding box center [91, 9] width 5 height 5
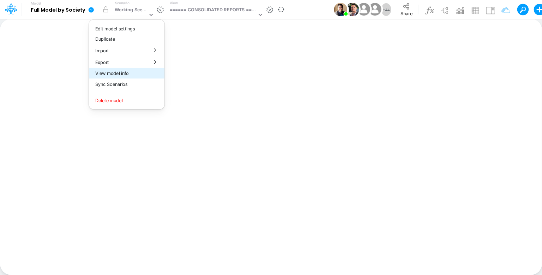
click at [128, 71] on button "View model info" at bounding box center [127, 73] width 76 height 11
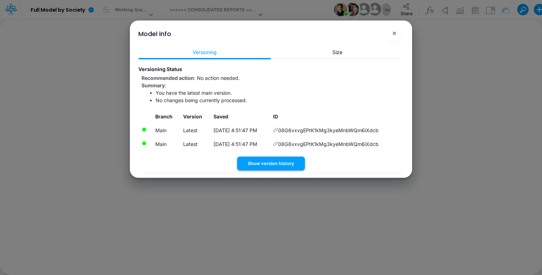
click at [292, 156] on button "Show version history" at bounding box center [271, 163] width 68 height 14
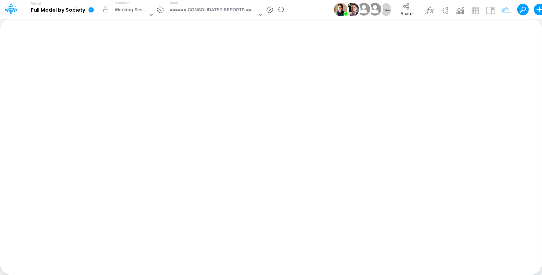
click at [93, 10] on icon at bounding box center [91, 9] width 5 height 5
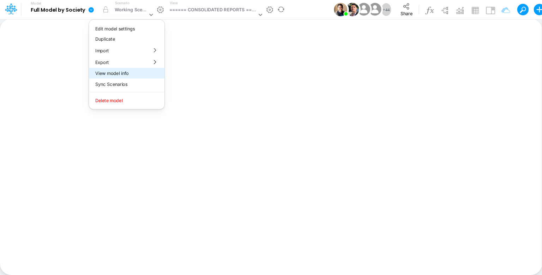
click at [110, 71] on button "View model info" at bounding box center [127, 73] width 76 height 11
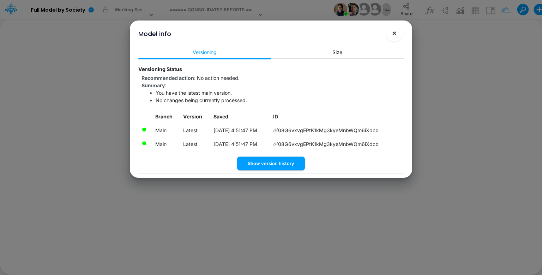
click at [396, 34] on span "×" at bounding box center [394, 33] width 5 height 8
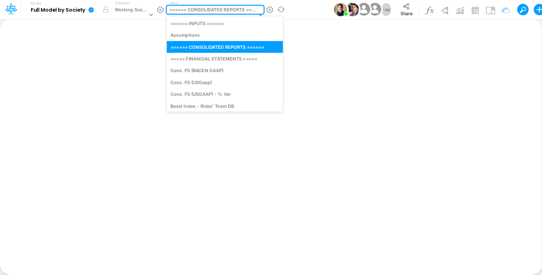
click at [221, 11] on div "====== CONSOLIDATED REPORTS ======" at bounding box center [213, 10] width 88 height 8
click at [220, 33] on div "Assumptions" at bounding box center [225, 35] width 116 height 12
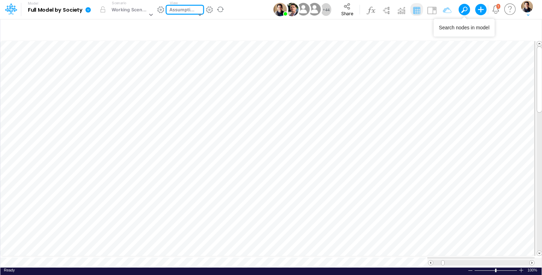
click at [464, 9] on button at bounding box center [462, 9] width 6 height 6
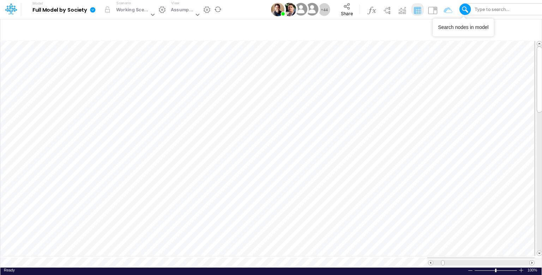
click at [489, 4] on div "Type to search..." at bounding box center [509, 9] width 83 height 11
click at [489, 7] on div "Type to search..." at bounding box center [491, 9] width 36 height 7
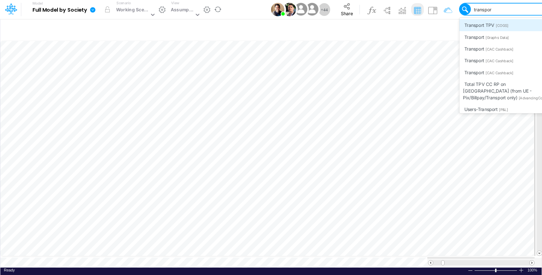
type input "transport"
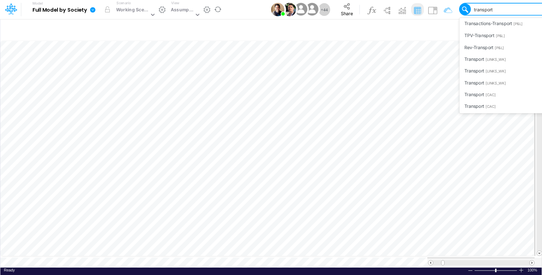
scroll to position [212, 0]
click at [505, 34] on div "Transport [CAC]" at bounding box center [506, 37] width 92 height 12
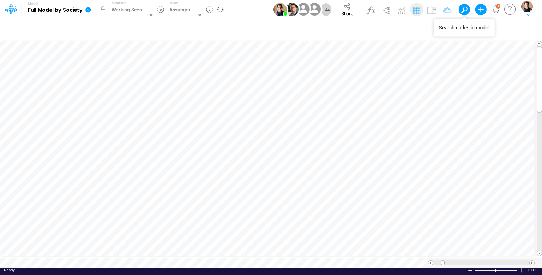
click at [467, 8] on span at bounding box center [465, 10] width 10 height 10
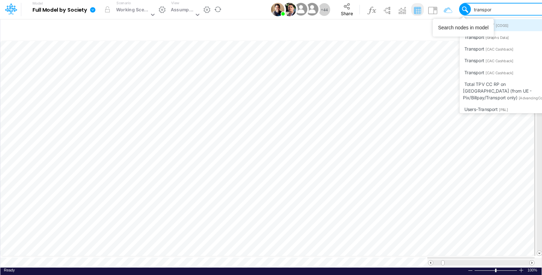
type input "transport"
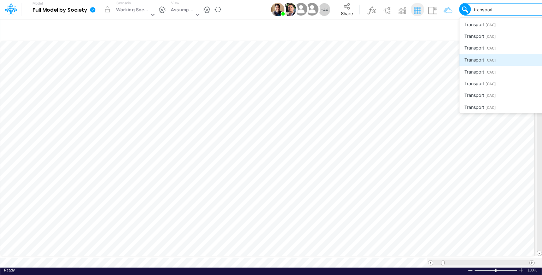
scroll to position [151, 0]
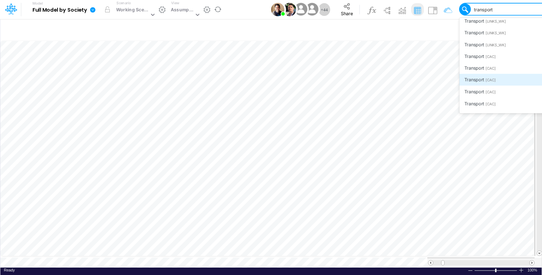
click at [504, 78] on div "Transport [CAC]" at bounding box center [506, 80] width 92 height 12
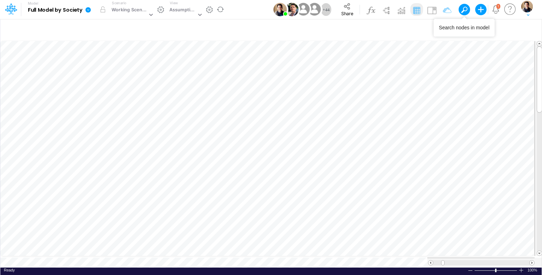
click at [467, 10] on span at bounding box center [465, 10] width 10 height 10
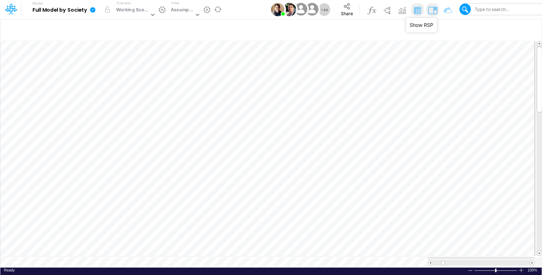
click at [431, 10] on img at bounding box center [432, 10] width 11 height 11
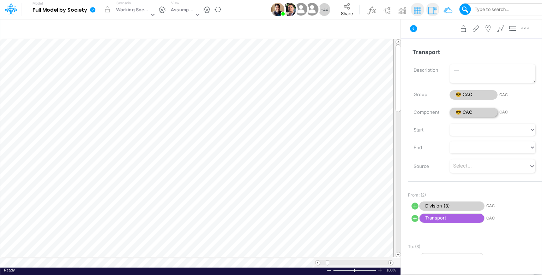
click at [471, 111] on span "😎 CAC" at bounding box center [474, 113] width 48 height 10
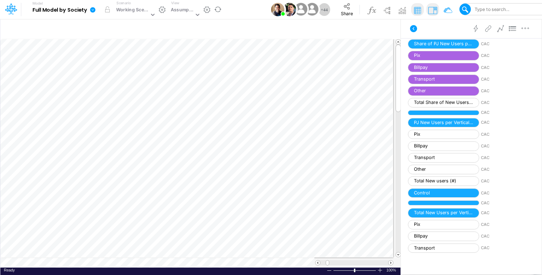
scroll to position [494, 0]
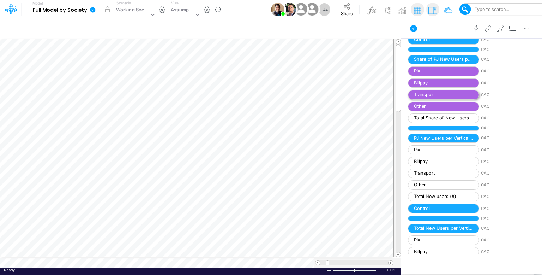
click at [436, 90] on span "Transport" at bounding box center [443, 95] width 71 height 10
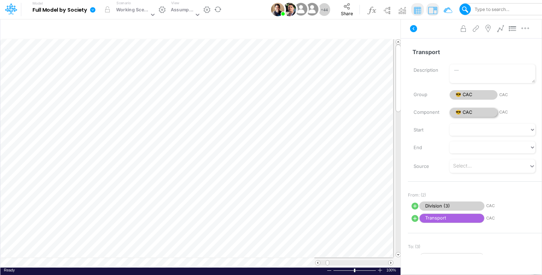
click at [483, 112] on span "😎 CAC" at bounding box center [474, 113] width 48 height 10
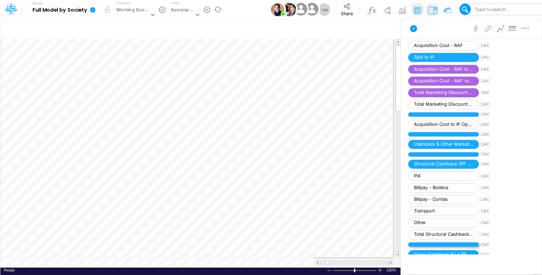
scroll to position [1323, 0]
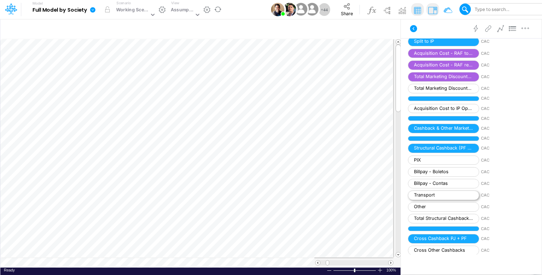
click at [446, 190] on span "Transport" at bounding box center [443, 195] width 71 height 10
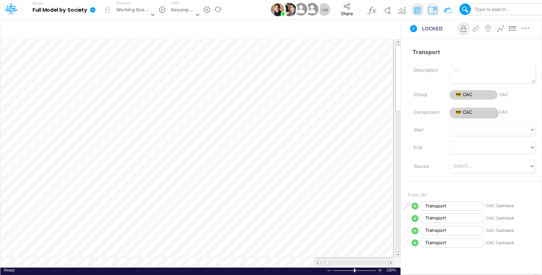
click at [479, 110] on span "😎 CAC" at bounding box center [474, 113] width 48 height 10
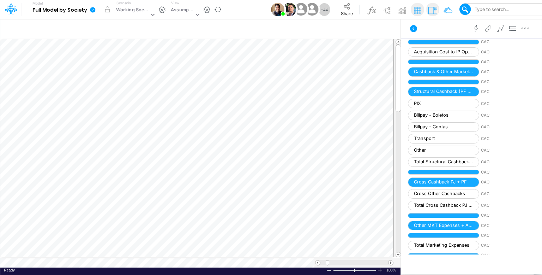
scroll to position [1377, 0]
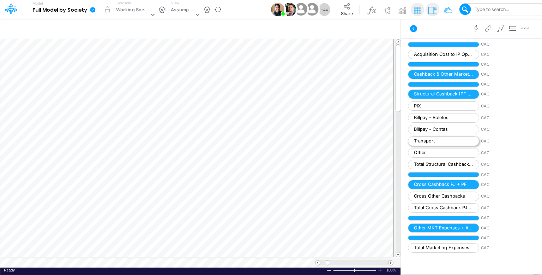
click at [436, 136] on span "Transport" at bounding box center [443, 141] width 71 height 10
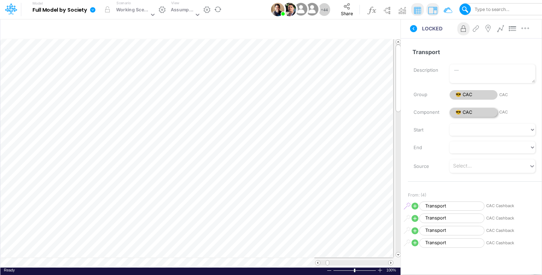
click at [467, 109] on span "😎 CAC" at bounding box center [474, 113] width 48 height 10
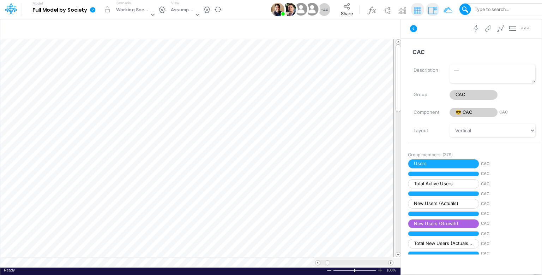
scroll to position [212, 0]
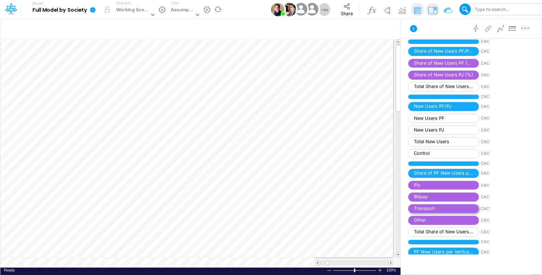
click at [440, 205] on span "Transport" at bounding box center [443, 209] width 71 height 10
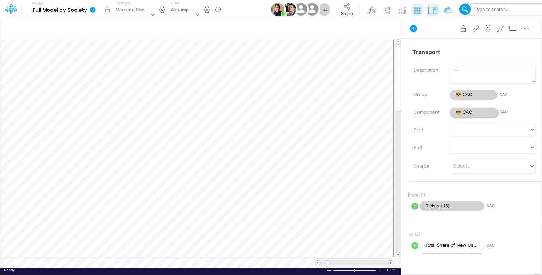
click at [466, 112] on span "😎 CAC" at bounding box center [474, 113] width 48 height 10
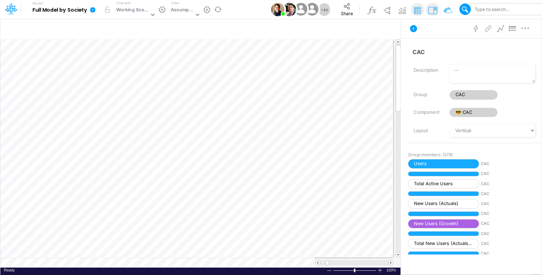
scroll to position [243, 0]
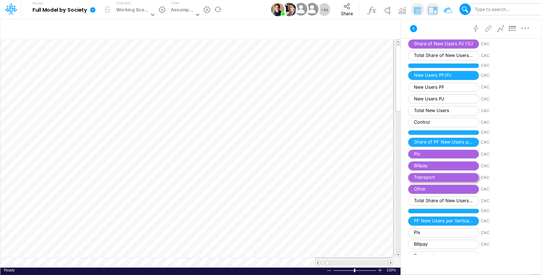
click at [457, 173] on span "Transport" at bounding box center [443, 178] width 71 height 10
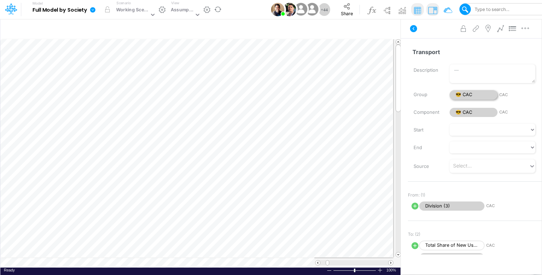
click at [467, 94] on span "😎 CAC" at bounding box center [474, 95] width 48 height 10
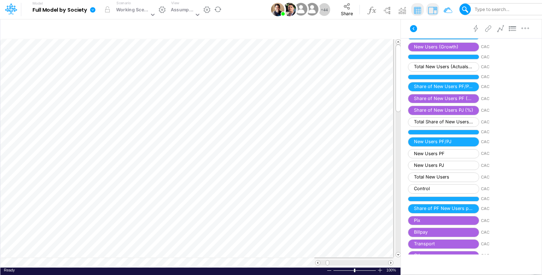
scroll to position [318, 0]
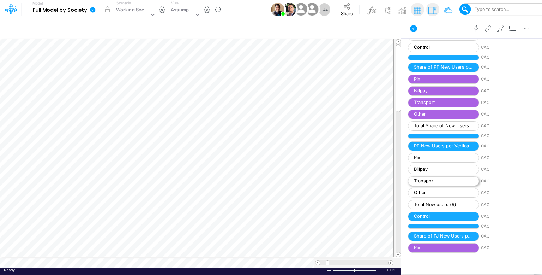
click at [453, 177] on span "Transport" at bounding box center [443, 181] width 71 height 10
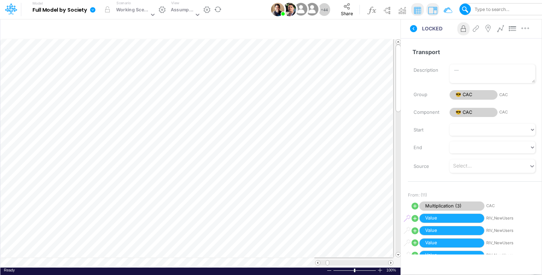
scroll to position [3, 1]
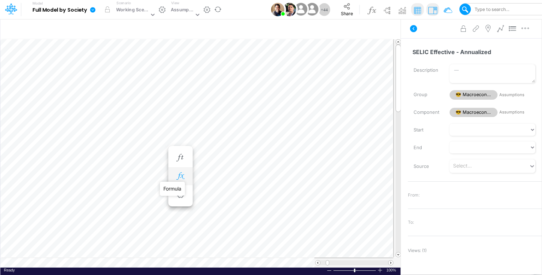
click at [183, 175] on icon "button" at bounding box center [180, 175] width 11 height 7
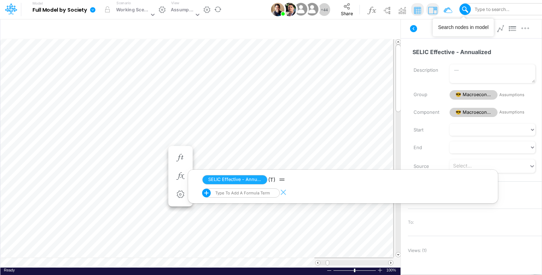
click at [462, 9] on span at bounding box center [465, 10] width 10 height 10
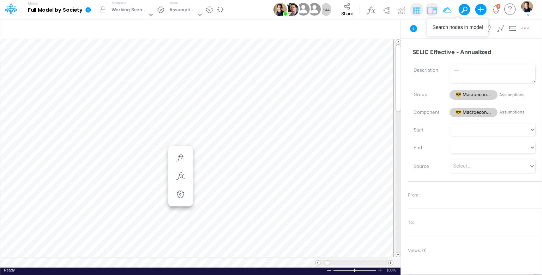
click at [467, 8] on span at bounding box center [465, 10] width 10 height 10
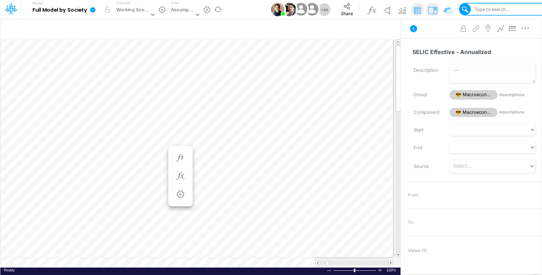
click at [489, 9] on div "Type to search..." at bounding box center [491, 9] width 36 height 7
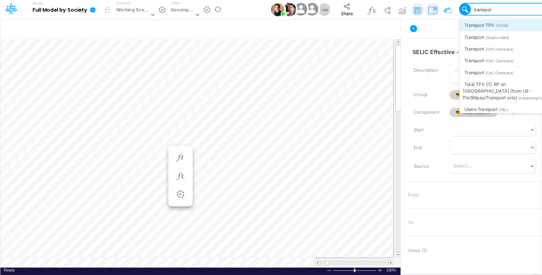
type input "transport"
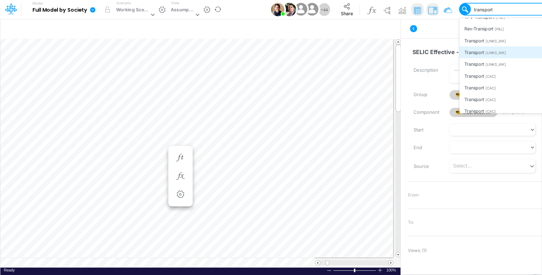
scroll to position [177, 0]
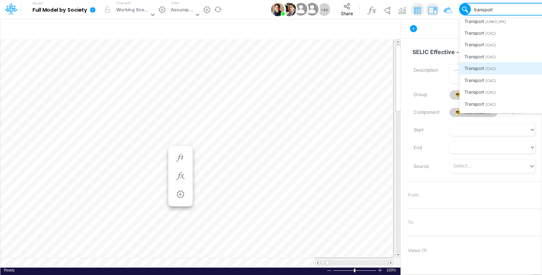
click at [505, 69] on div "Transport [CAC]" at bounding box center [506, 68] width 92 height 12
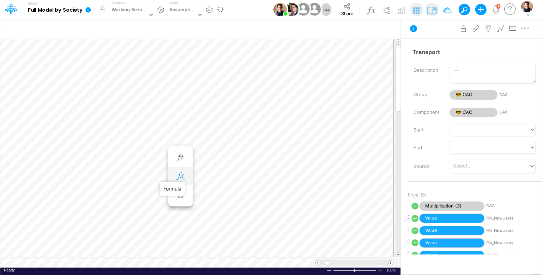
click at [183, 177] on icon "button" at bounding box center [180, 175] width 11 height 7
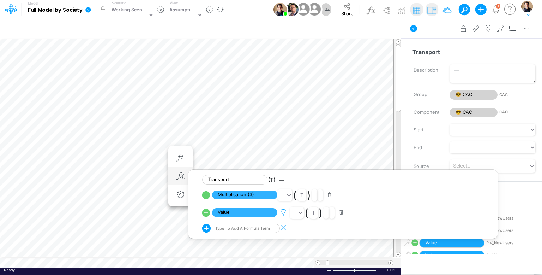
click at [284, 211] on icon at bounding box center [283, 212] width 11 height 7
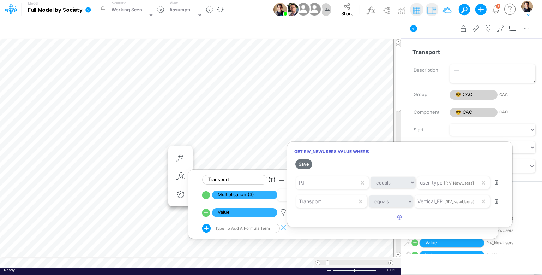
click at [467, 9] on div at bounding box center [271, 139] width 542 height 271
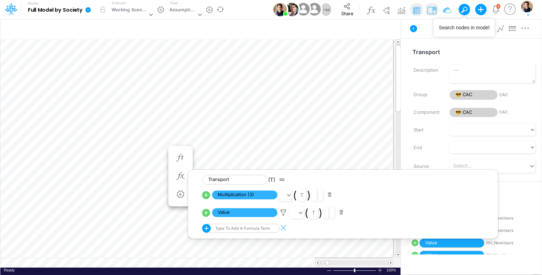
click at [467, 9] on span at bounding box center [465, 10] width 10 height 10
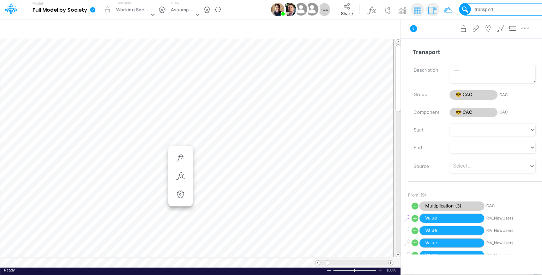
click at [476, 7] on div "transport" at bounding box center [483, 9] width 20 height 7
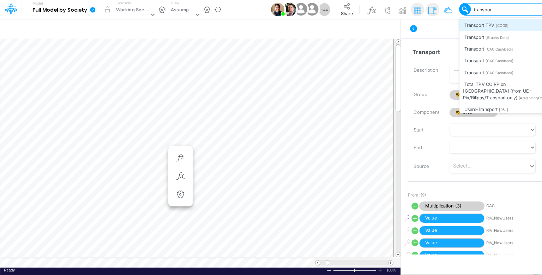
type input "transport"
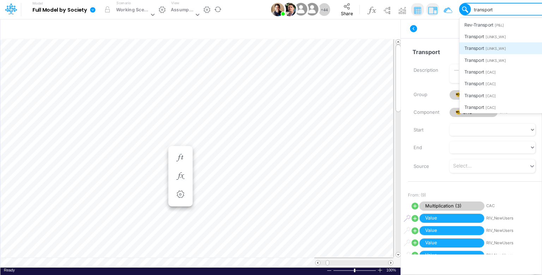
scroll to position [177, 0]
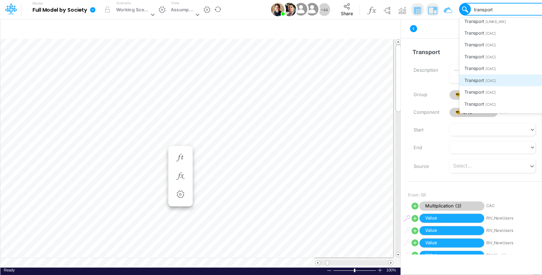
click at [502, 80] on div "Transport [CAC]" at bounding box center [506, 80] width 92 height 12
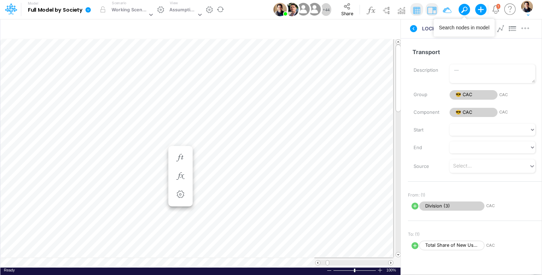
click at [465, 7] on span at bounding box center [465, 10] width 10 height 10
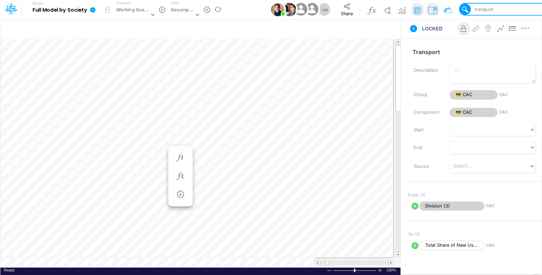
click at [487, 9] on div "transport" at bounding box center [483, 9] width 20 height 7
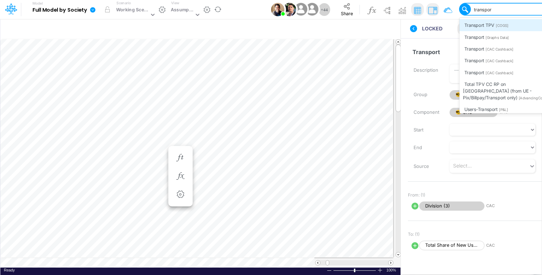
type input "transport"
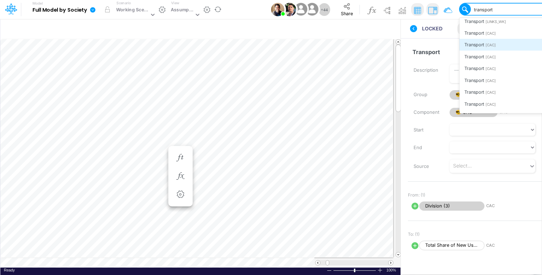
scroll to position [212, 0]
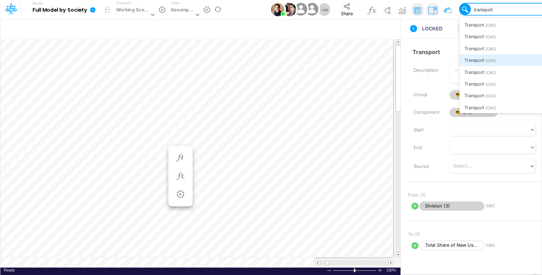
click at [500, 65] on div "Transport [CAC]" at bounding box center [506, 60] width 92 height 12
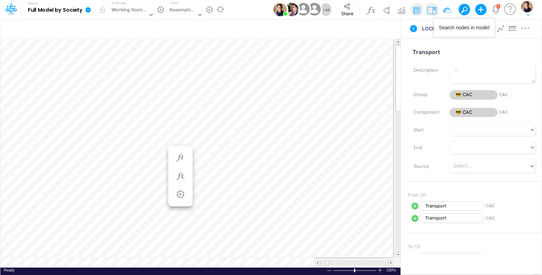
click at [467, 10] on span at bounding box center [465, 10] width 10 height 10
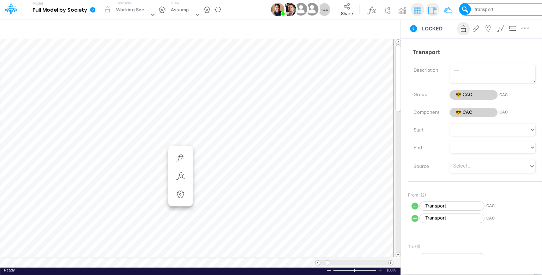
click at [501, 9] on div "transport" at bounding box center [509, 9] width 83 height 11
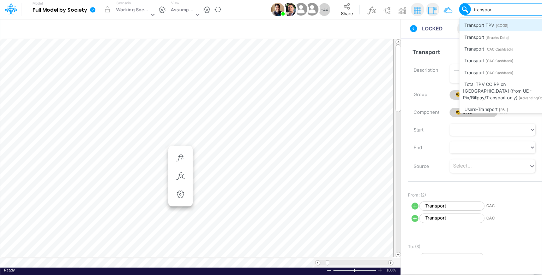
type input "transport"
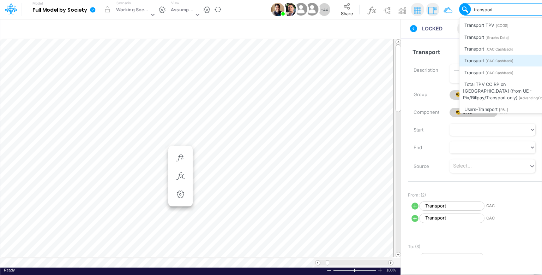
scroll to position [177, 0]
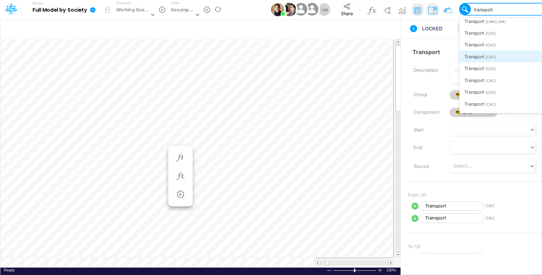
click at [502, 58] on div "Transport [CAC]" at bounding box center [506, 56] width 92 height 12
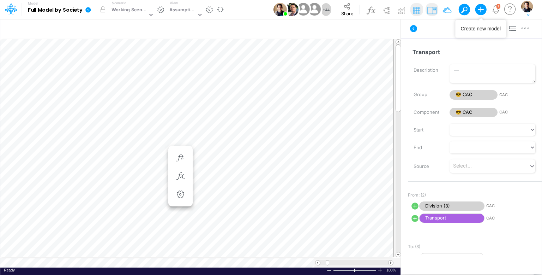
click at [467, 9] on span at bounding box center [465, 10] width 10 height 10
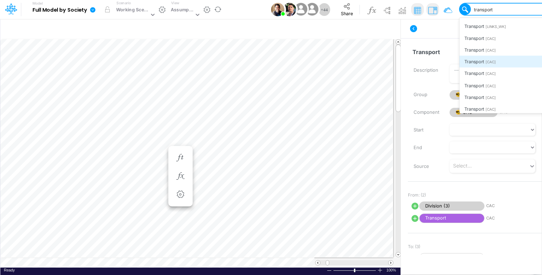
scroll to position [212, 0]
type input "transport"
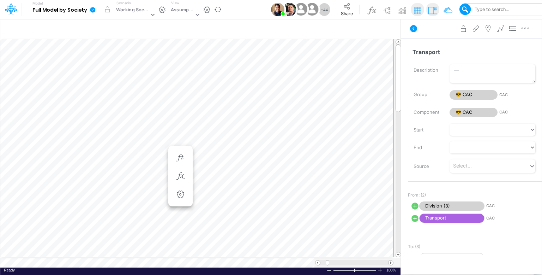
click at [494, 9] on div "Type to search..." at bounding box center [491, 9] width 36 height 7
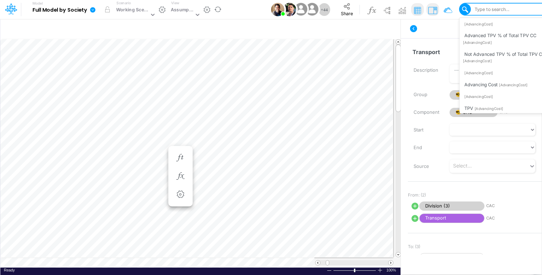
scroll to position [6178, 0]
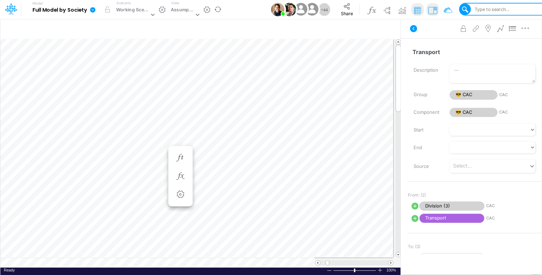
click at [483, 7] on div "Type to search..." at bounding box center [491, 9] width 36 height 7
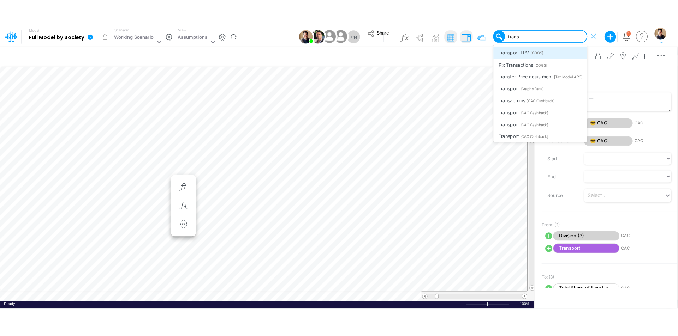
scroll to position [4, 1]
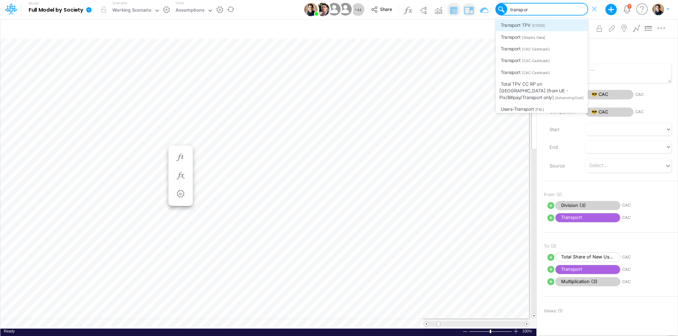
type input "transport"
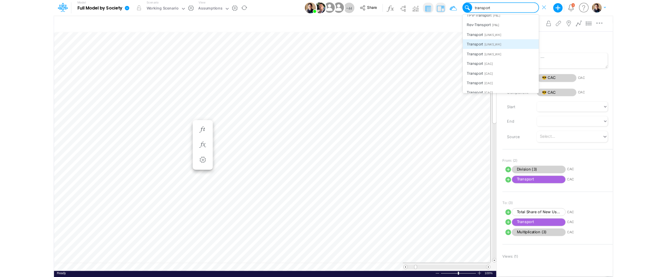
scroll to position [212, 0]
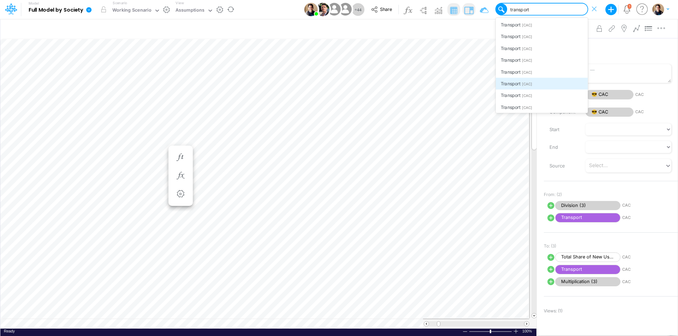
click at [542, 81] on div "Transport [CAC]" at bounding box center [541, 84] width 92 height 12
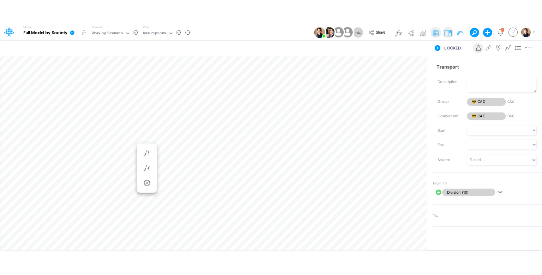
scroll to position [4, 1]
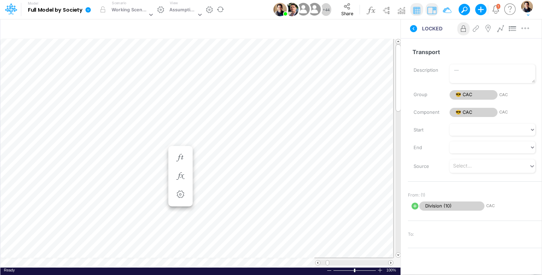
click at [465, 7] on span at bounding box center [465, 10] width 10 height 10
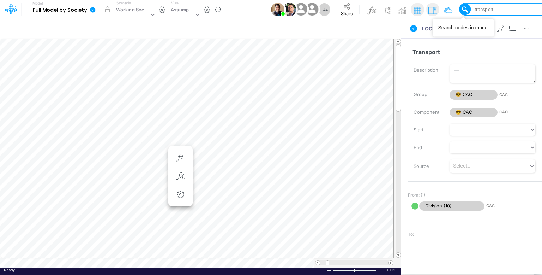
click at [488, 8] on div "transport" at bounding box center [483, 9] width 20 height 7
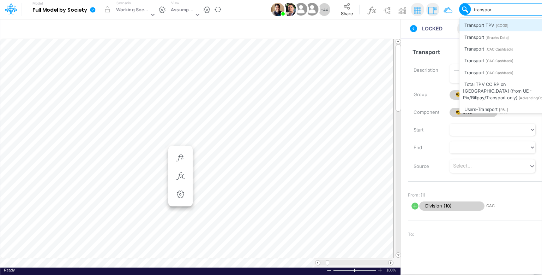
type input "transport"
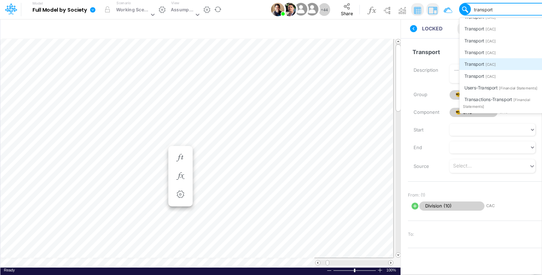
scroll to position [247, 0]
click at [494, 66] on span "[CAC]" at bounding box center [491, 64] width 10 height 5
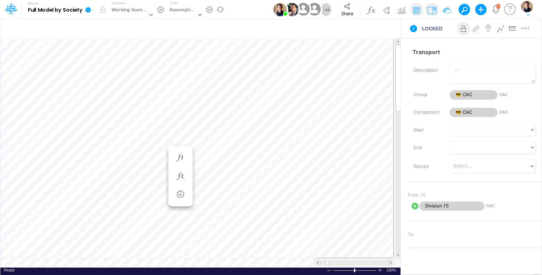
click at [464, 9] on button at bounding box center [462, 9] width 6 height 6
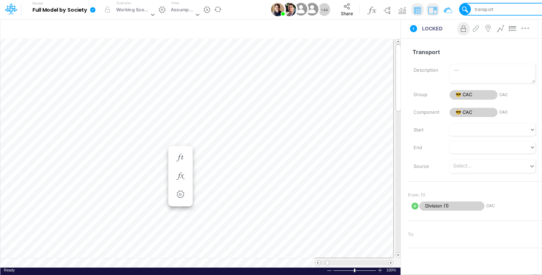
click at [497, 12] on div "transport" at bounding box center [509, 9] width 83 height 11
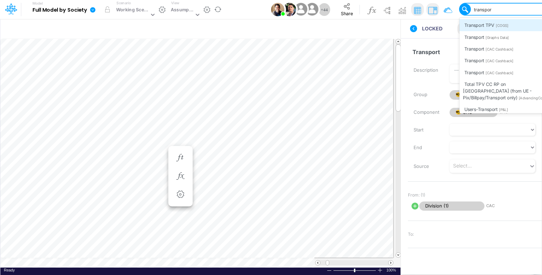
type input "transport"
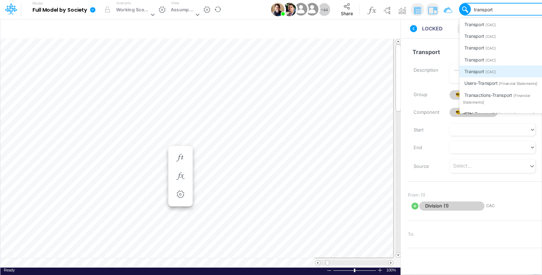
scroll to position [247, 0]
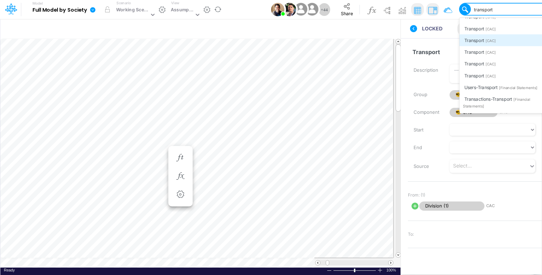
click at [506, 37] on div "Transport [CAC]" at bounding box center [506, 40] width 92 height 12
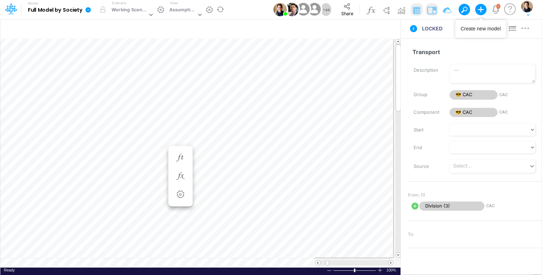
click at [467, 7] on button at bounding box center [464, 9] width 11 height 11
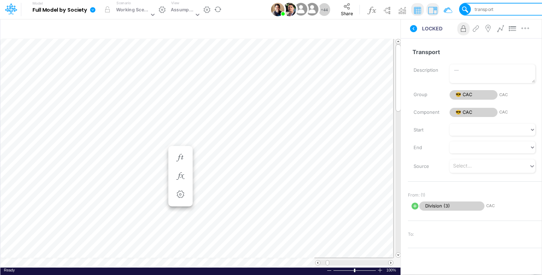
click at [495, 10] on div "transport" at bounding box center [509, 9] width 83 height 11
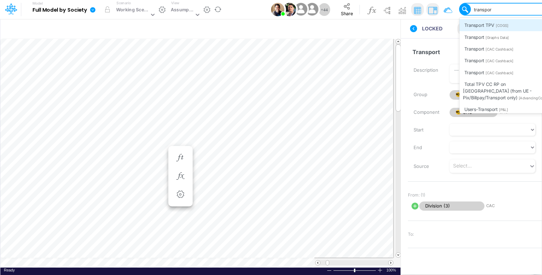
type input "transport"
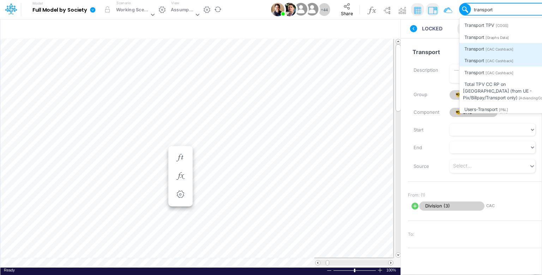
scroll to position [177, 0]
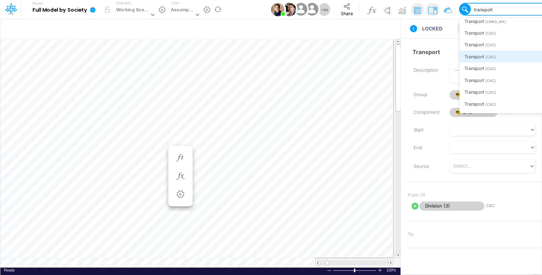
click at [508, 57] on div "Transport [CAC]" at bounding box center [506, 56] width 92 height 12
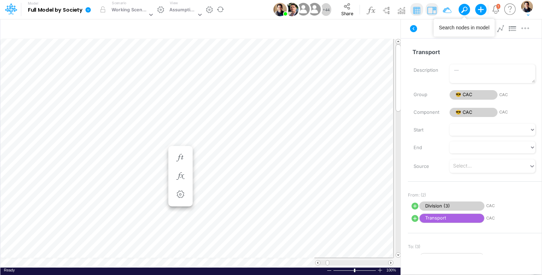
click at [467, 11] on span at bounding box center [465, 10] width 10 height 10
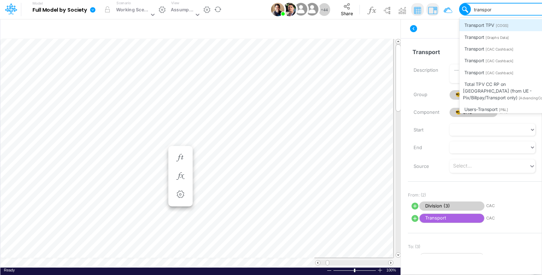
type input "transport"
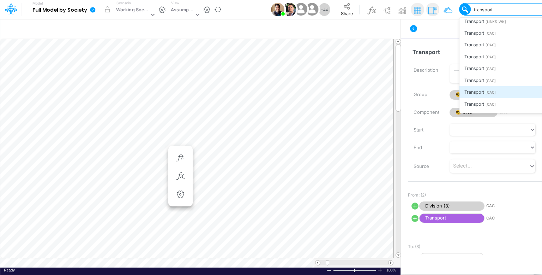
scroll to position [212, 0]
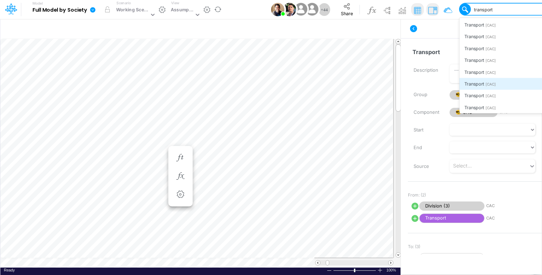
click at [510, 86] on div "Transport [CAC]" at bounding box center [506, 84] width 92 height 12
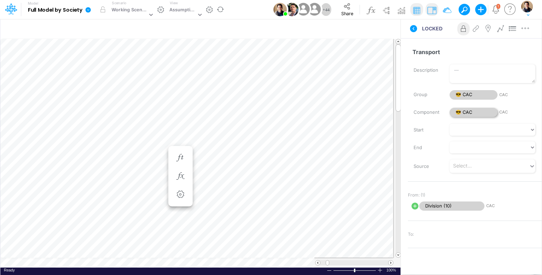
click at [485, 109] on span "😎 CAC" at bounding box center [474, 113] width 48 height 10
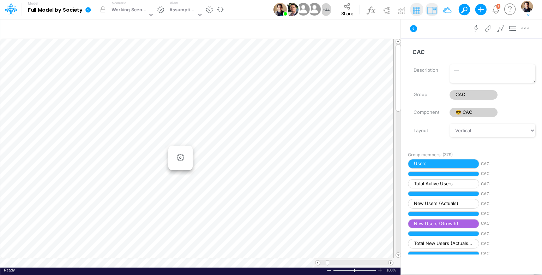
scroll to position [212, 0]
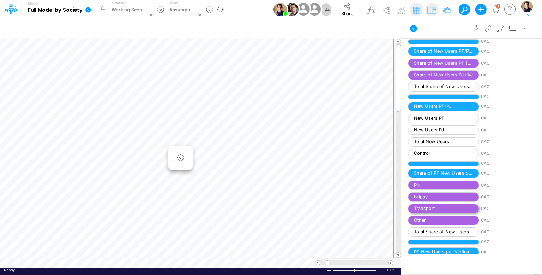
click at [462, 207] on span "Transport" at bounding box center [443, 209] width 71 height 10
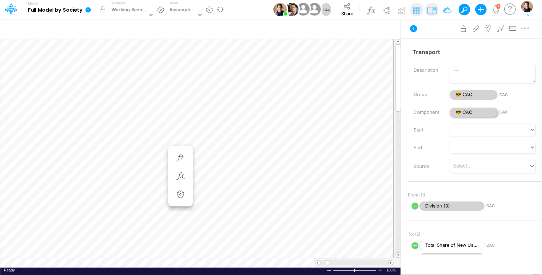
click at [480, 114] on span "😎 CAC" at bounding box center [474, 113] width 48 height 10
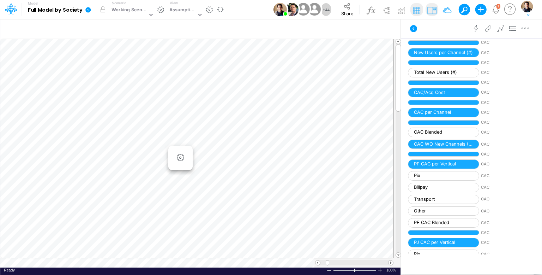
scroll to position [918, 0]
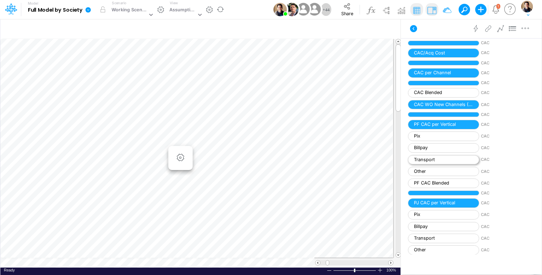
click at [444, 155] on span "Transport" at bounding box center [443, 160] width 71 height 10
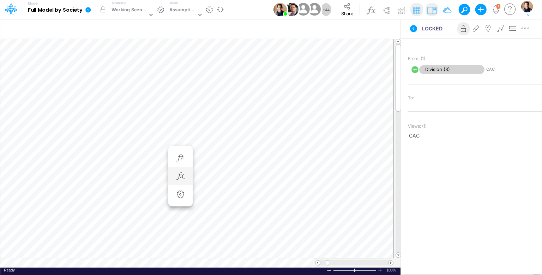
scroll to position [3, 1]
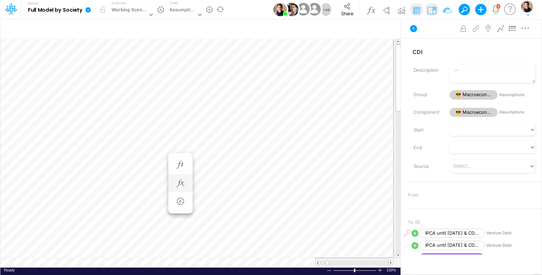
scroll to position [3, 1]
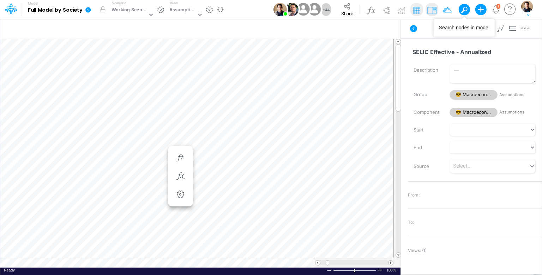
click at [466, 8] on span at bounding box center [465, 10] width 10 height 10
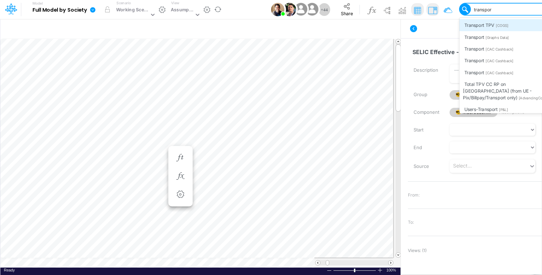
type input "transport"
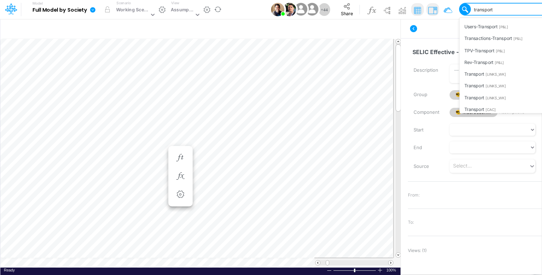
scroll to position [212, 0]
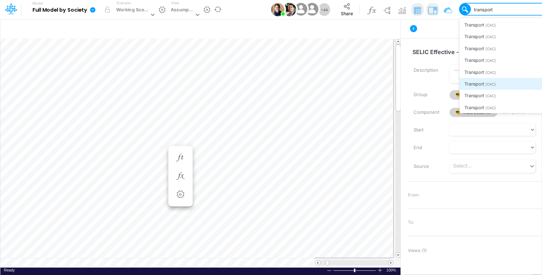
click at [502, 84] on div "Transport [CAC]" at bounding box center [506, 84] width 92 height 12
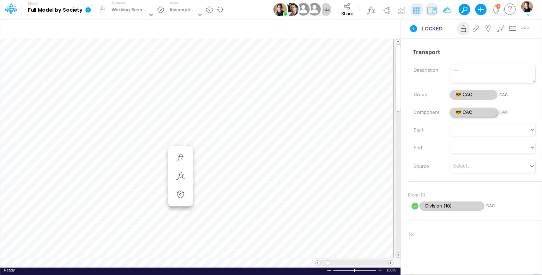
click at [484, 111] on span "😎 CAC" at bounding box center [474, 113] width 48 height 10
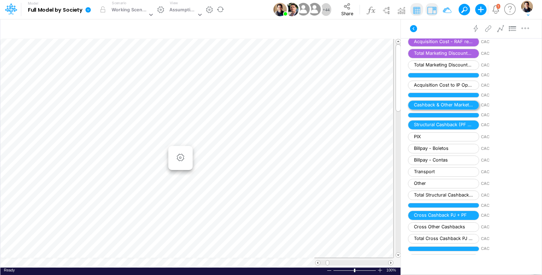
scroll to position [1342, 0]
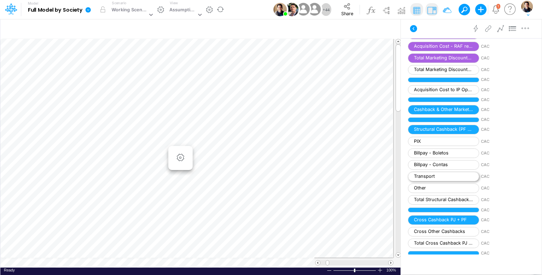
click at [467, 172] on span "Transport" at bounding box center [443, 177] width 71 height 10
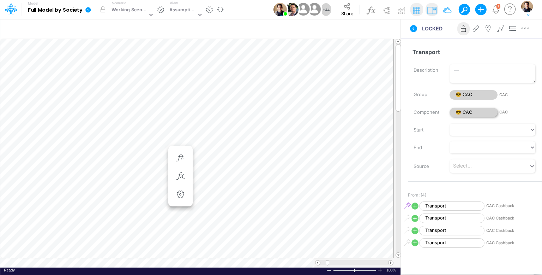
click at [467, 115] on span "😎 CAC" at bounding box center [474, 113] width 48 height 10
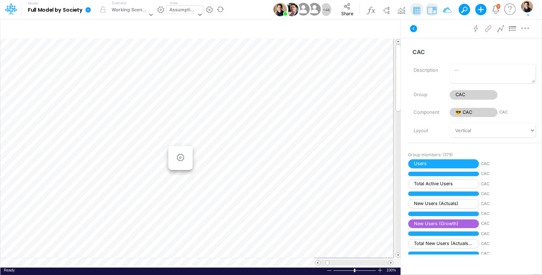
click at [183, 9] on div "Assumptions" at bounding box center [182, 10] width 27 height 8
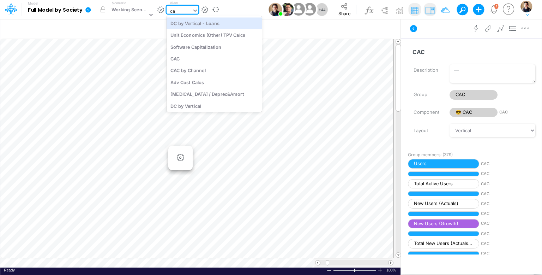
type input "cac"
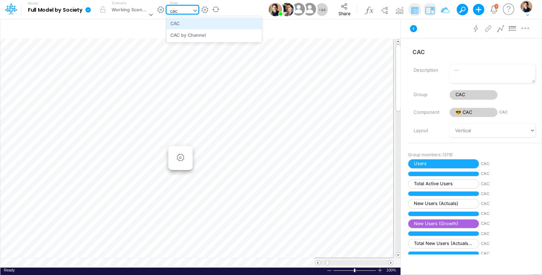
click at [201, 20] on div "CAC" at bounding box center [214, 23] width 95 height 12
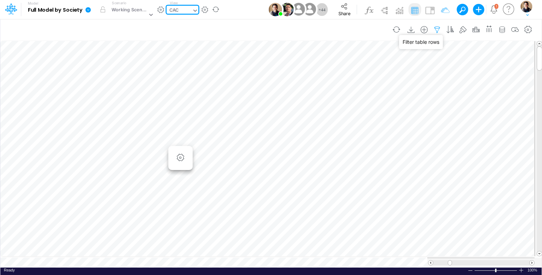
click at [437, 31] on icon "button" at bounding box center [437, 29] width 11 height 7
select select "notEqual"
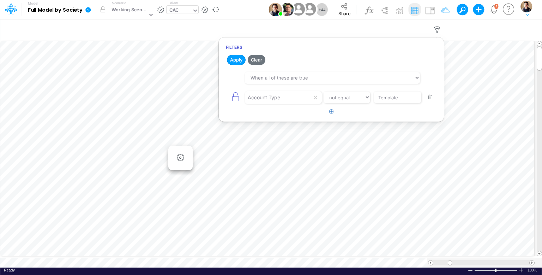
click at [334, 108] on button "button" at bounding box center [332, 112] width 14 height 12
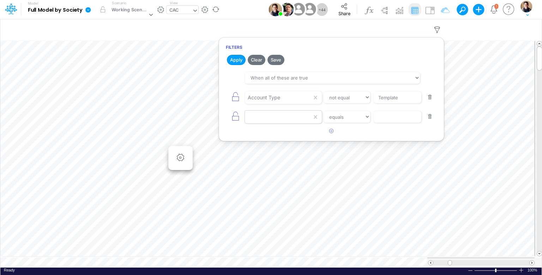
click at [274, 103] on div at bounding box center [278, 97] width 67 height 12
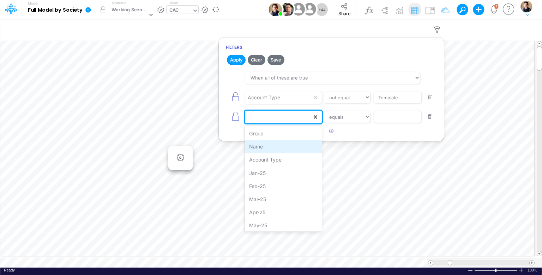
click at [277, 145] on div "Name" at bounding box center [283, 146] width 77 height 13
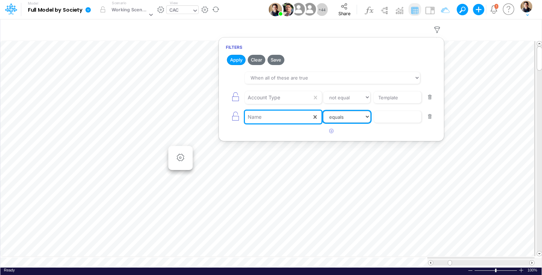
click at [348, 114] on select "equals not equal starts with ends with contains" at bounding box center [346, 117] width 47 height 12
select select "contains"
click at [323, 111] on select "equals not equal starts with ends with contains" at bounding box center [346, 117] width 47 height 12
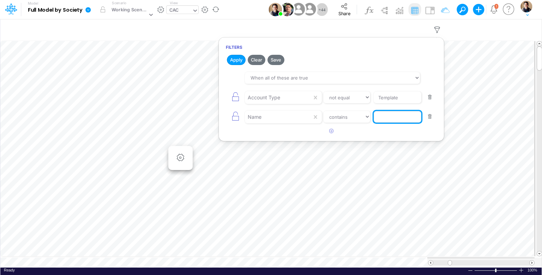
click at [392, 103] on input "text" at bounding box center [398, 97] width 48 height 12
type input "transport"
click at [232, 56] on button "Apply" at bounding box center [236, 60] width 19 height 10
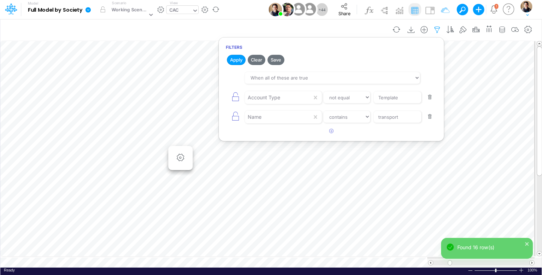
click at [437, 28] on icon "button" at bounding box center [437, 29] width 11 height 7
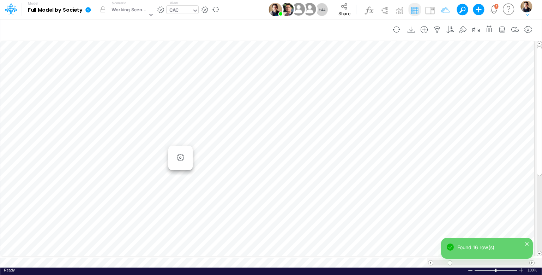
scroll to position [3, 1]
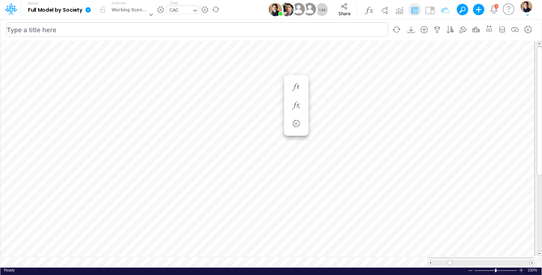
scroll to position [3, 1]
click at [222, 108] on li at bounding box center [216, 105] width 24 height 18
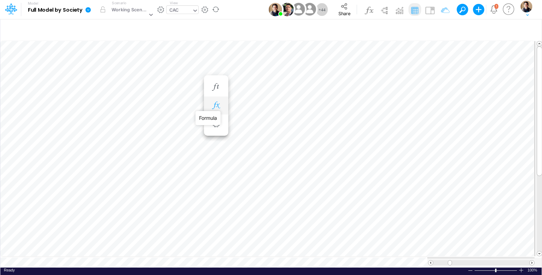
click at [219, 104] on icon "button" at bounding box center [216, 105] width 11 height 7
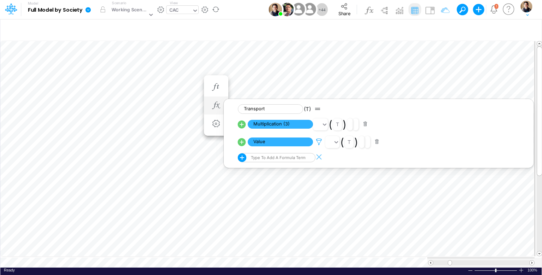
click at [319, 141] on icon at bounding box center [319, 141] width 11 height 7
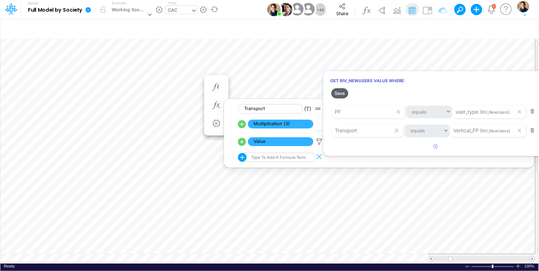
click at [339, 94] on button "Save" at bounding box center [339, 93] width 17 height 10
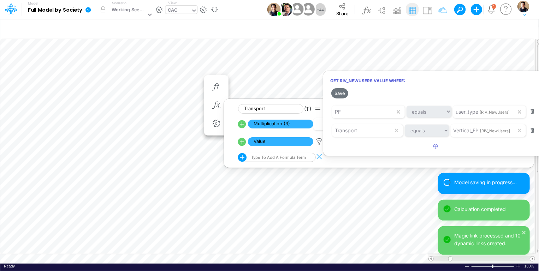
click at [237, 11] on div at bounding box center [269, 138] width 539 height 268
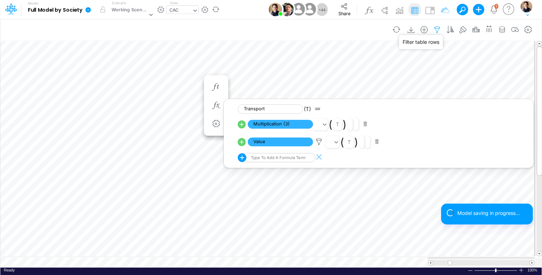
click at [440, 30] on icon "button" at bounding box center [437, 29] width 11 height 7
select select "notEqual"
select select "contains"
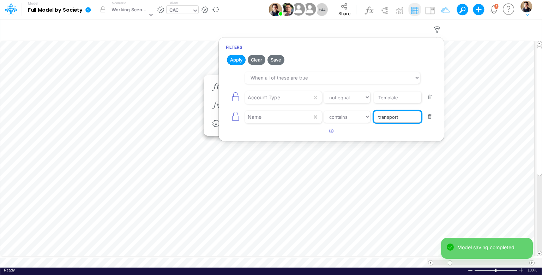
click at [378, 103] on input "transport" at bounding box center [398, 97] width 48 height 12
type input "Other"
drag, startPoint x: 236, startPoint y: 61, endPoint x: 263, endPoint y: 58, distance: 27.0
click at [236, 61] on button "Apply" at bounding box center [236, 60] width 19 height 10
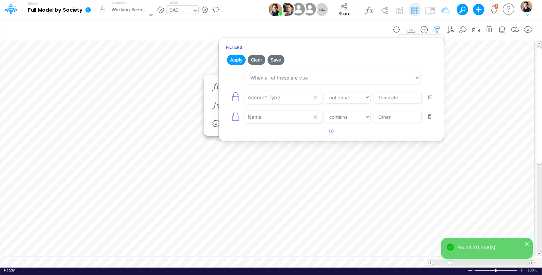
click at [440, 30] on icon "button" at bounding box center [437, 29] width 11 height 7
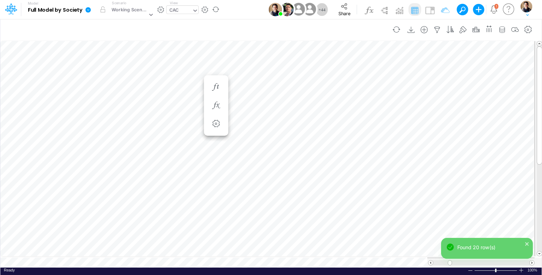
scroll to position [3, 1]
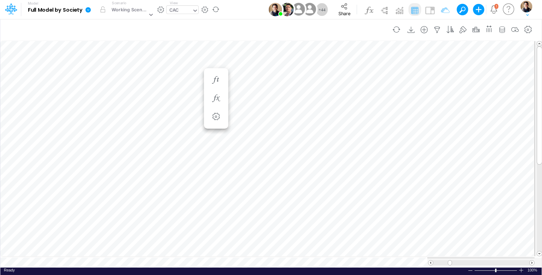
scroll to position [3, 1]
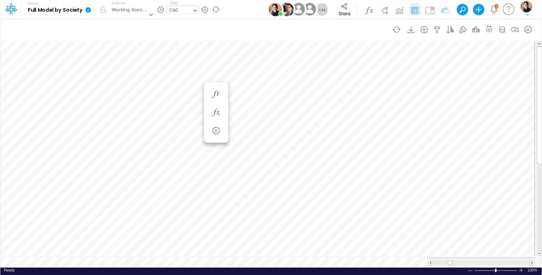
scroll to position [3, 1]
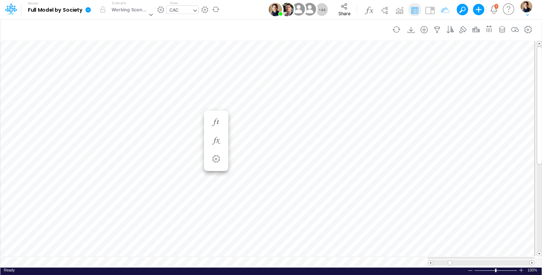
scroll to position [3, 1]
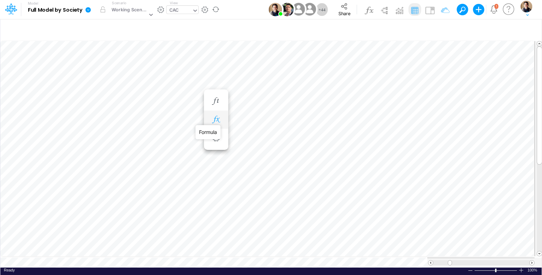
click at [219, 120] on icon "button" at bounding box center [216, 119] width 11 height 7
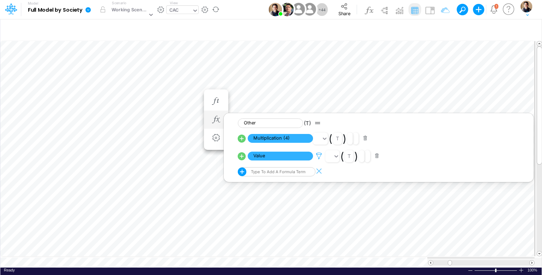
click at [318, 157] on icon at bounding box center [319, 155] width 11 height 7
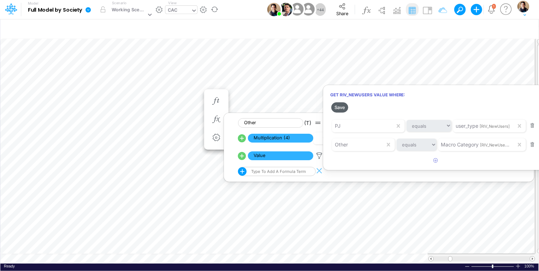
click at [342, 106] on button "Save" at bounding box center [339, 107] width 17 height 10
click at [87, 11] on div at bounding box center [269, 138] width 539 height 268
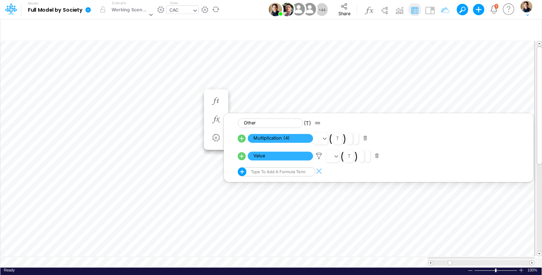
click at [88, 10] on icon at bounding box center [88, 10] width 6 height 6
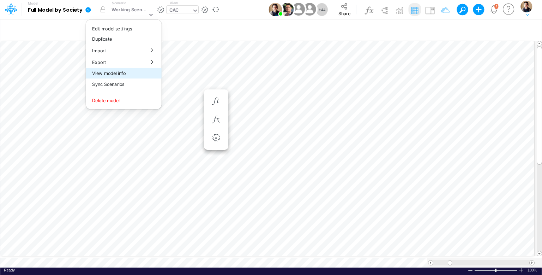
click at [124, 75] on button "View model info" at bounding box center [124, 73] width 76 height 11
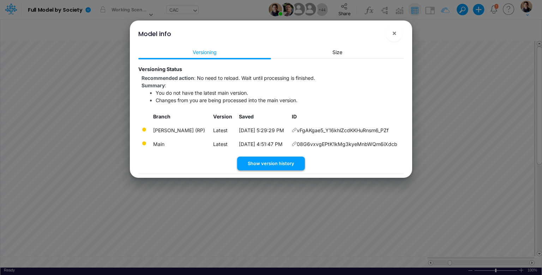
click at [278, 162] on button "Show version history" at bounding box center [271, 163] width 68 height 14
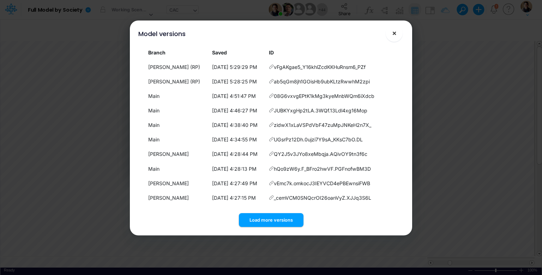
click at [395, 33] on span "×" at bounding box center [394, 33] width 5 height 8
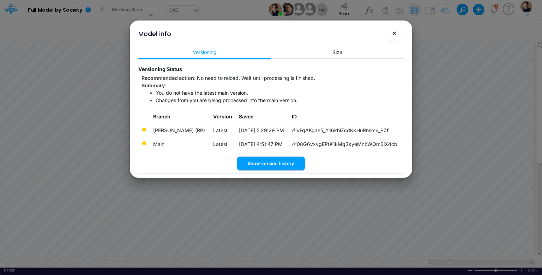
click at [396, 34] on span "×" at bounding box center [394, 33] width 5 height 8
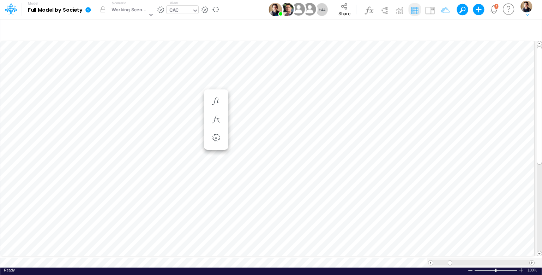
click at [90, 10] on icon at bounding box center [87, 9] width 5 height 5
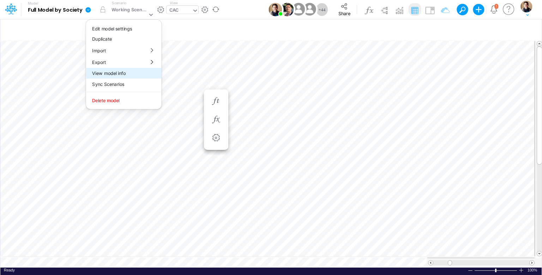
click at [130, 73] on button "View model info" at bounding box center [124, 73] width 76 height 11
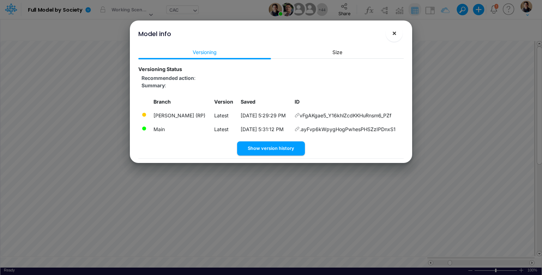
click at [395, 36] on span "×" at bounding box center [394, 33] width 5 height 8
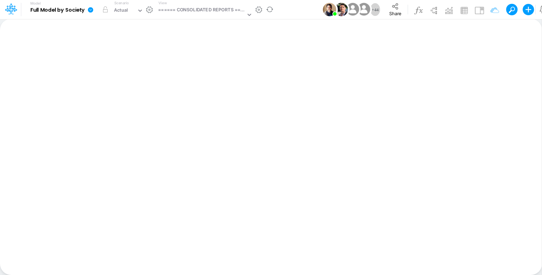
click at [92, 10] on icon at bounding box center [90, 9] width 5 height 5
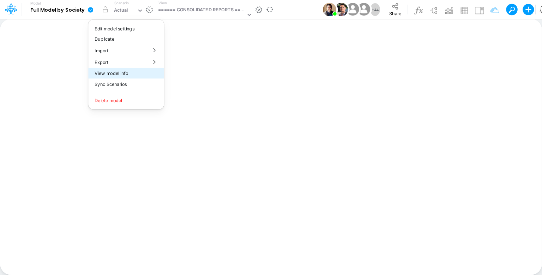
click at [117, 77] on button "View model info" at bounding box center [126, 73] width 76 height 11
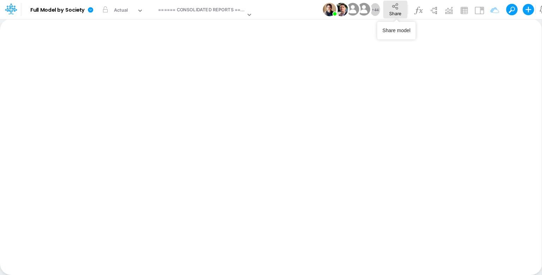
click at [405, 6] on button "Share" at bounding box center [395, 10] width 24 height 18
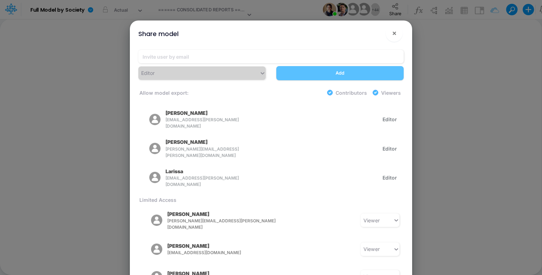
scroll to position [177, 0]
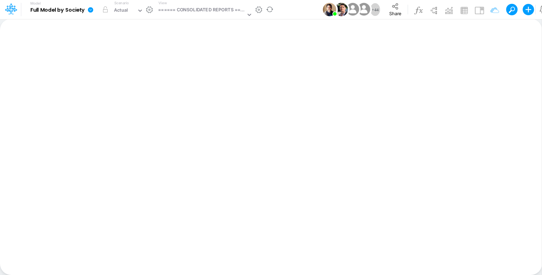
click at [92, 11] on icon at bounding box center [90, 9] width 5 height 5
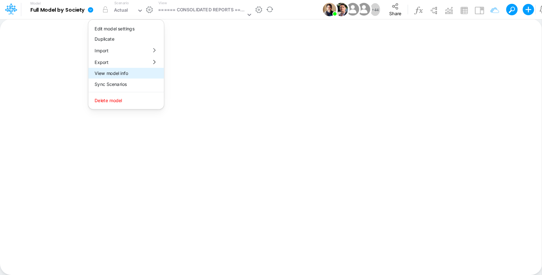
click at [116, 73] on button "View model info" at bounding box center [126, 73] width 76 height 11
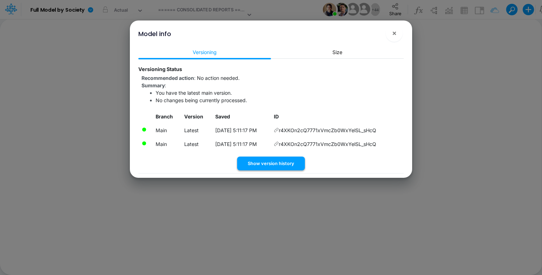
click at [278, 166] on button "Show version history" at bounding box center [271, 163] width 68 height 14
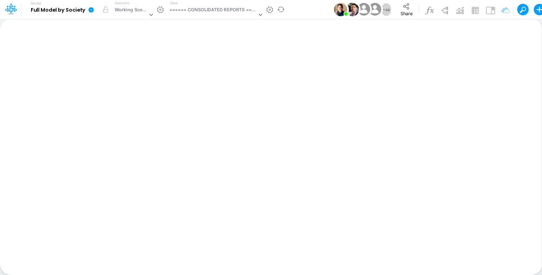
click at [90, 8] on icon at bounding box center [91, 9] width 5 height 5
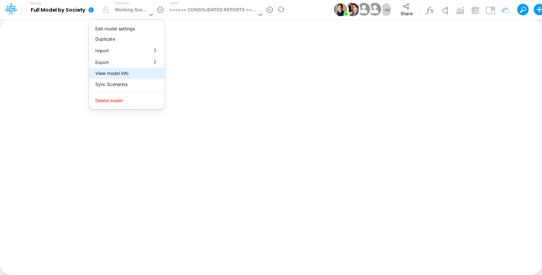
click at [115, 74] on button "View model info" at bounding box center [127, 73] width 76 height 11
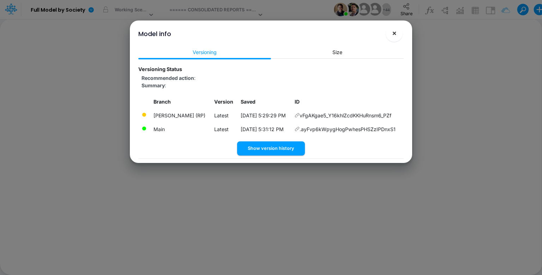
click at [395, 33] on span "×" at bounding box center [394, 33] width 5 height 8
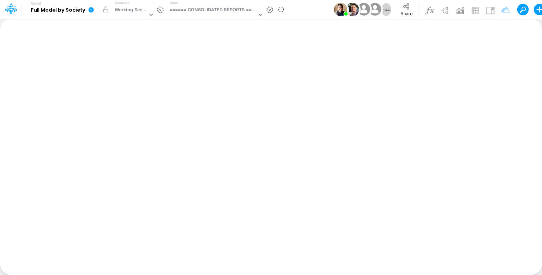
click at [92, 8] on icon at bounding box center [91, 9] width 5 height 5
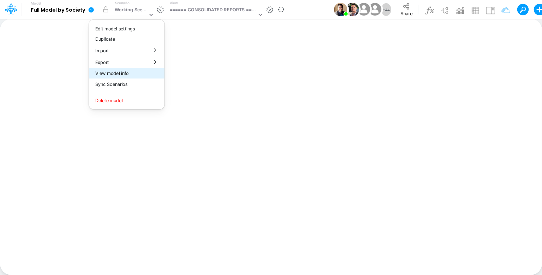
click at [129, 72] on button "View model info" at bounding box center [127, 73] width 76 height 11
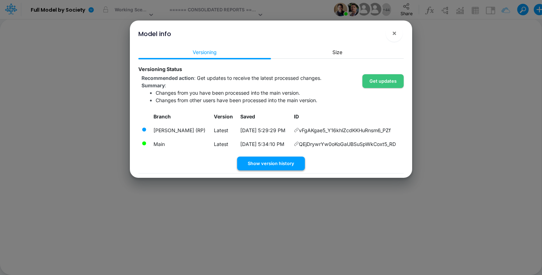
click at [277, 160] on button "Show version history" at bounding box center [271, 163] width 68 height 14
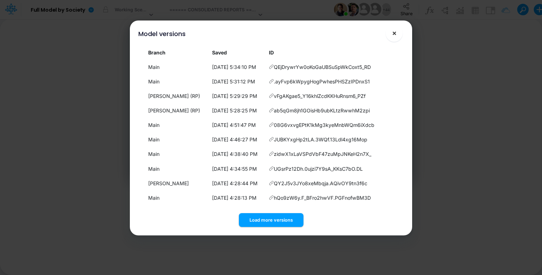
click at [393, 34] on span "×" at bounding box center [394, 33] width 5 height 8
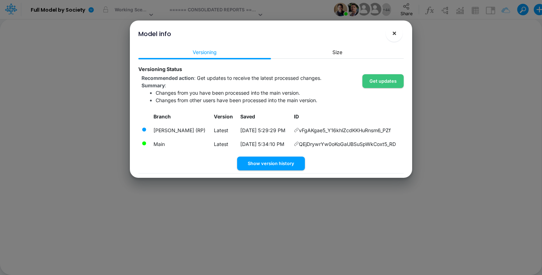
click at [396, 34] on span "×" at bounding box center [394, 33] width 5 height 8
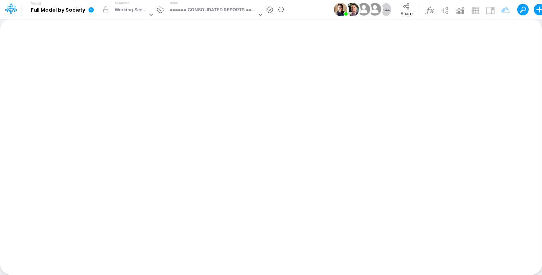
click at [86, 9] on link at bounding box center [92, 9] width 14 height 18
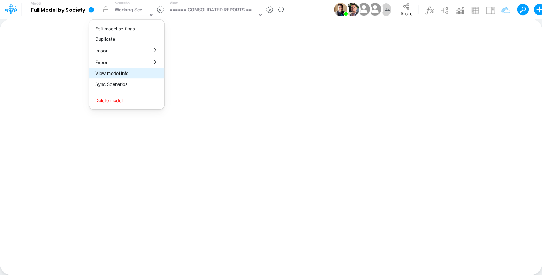
click at [113, 73] on button "View model info" at bounding box center [127, 73] width 76 height 11
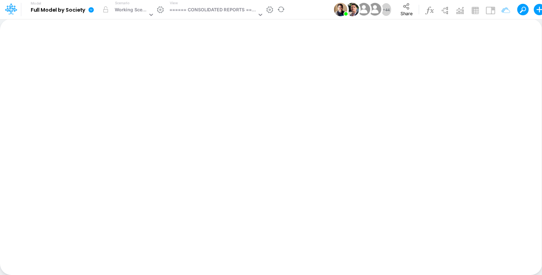
click at [90, 11] on icon at bounding box center [91, 9] width 5 height 5
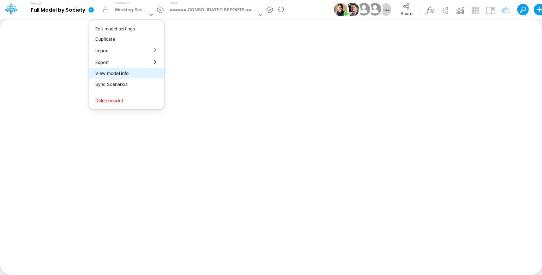
click at [117, 75] on button "View model info" at bounding box center [127, 73] width 76 height 11
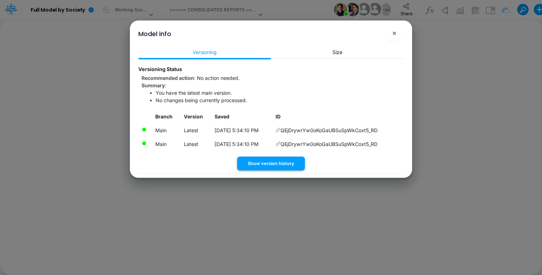
click at [262, 162] on button "Show version history" at bounding box center [271, 163] width 68 height 14
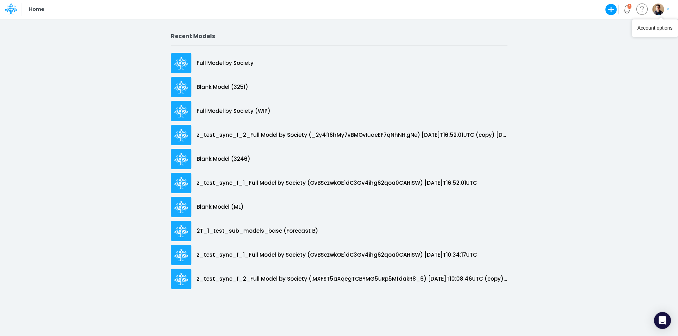
click at [664, 5] on button "button" at bounding box center [661, 9] width 18 height 12
click at [622, 45] on button "Log out" at bounding box center [632, 41] width 76 height 11
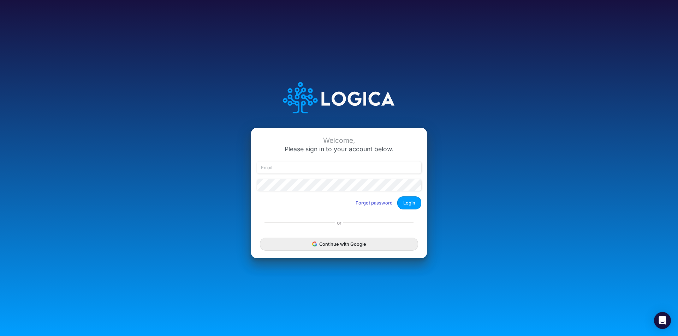
click at [357, 174] on div at bounding box center [339, 171] width 168 height 18
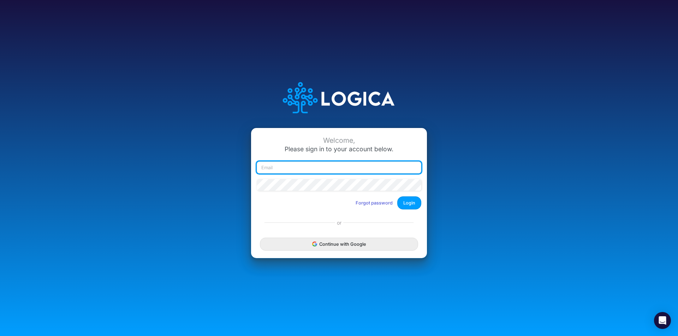
click at [353, 166] on input "email" at bounding box center [339, 168] width 165 height 12
click at [271, 167] on input "email" at bounding box center [339, 168] width 165 height 12
paste input "[EMAIL_ADDRESS][PERSON_NAME][PERSON_NAME][DOMAIN_NAME]"
type input "[EMAIL_ADDRESS][PERSON_NAME][PERSON_NAME][DOMAIN_NAME]"
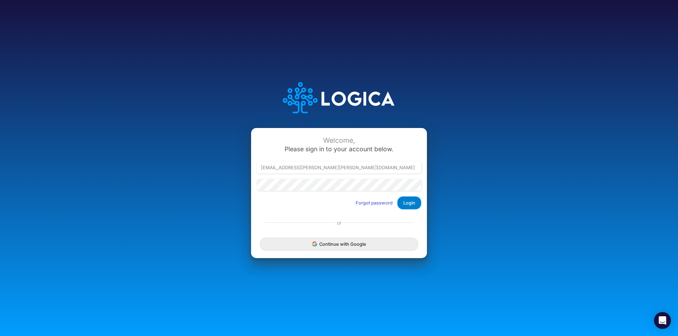
click at [415, 203] on button "Login" at bounding box center [409, 203] width 24 height 13
